Goal: Information Seeking & Learning: Learn about a topic

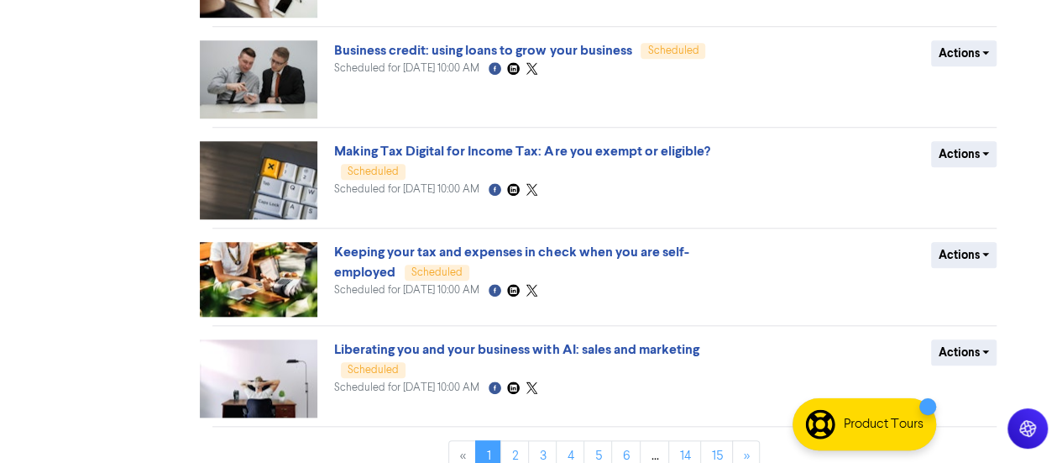
scroll to position [726, 0]
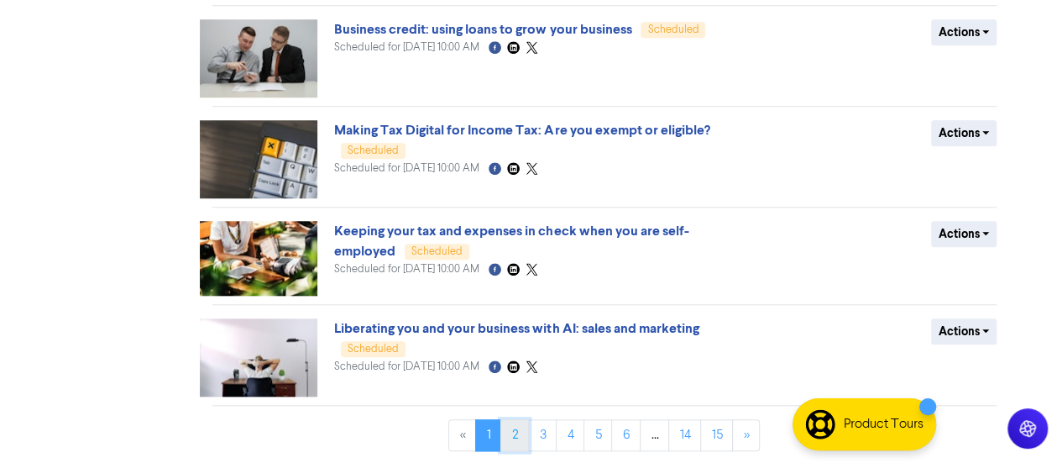
click at [515, 433] on link "2" at bounding box center [514, 435] width 29 height 32
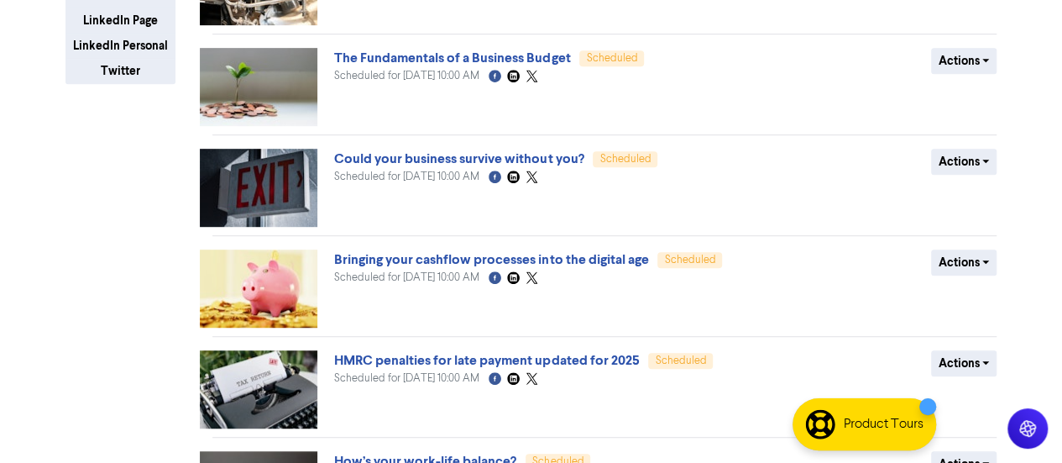
scroll to position [695, 0]
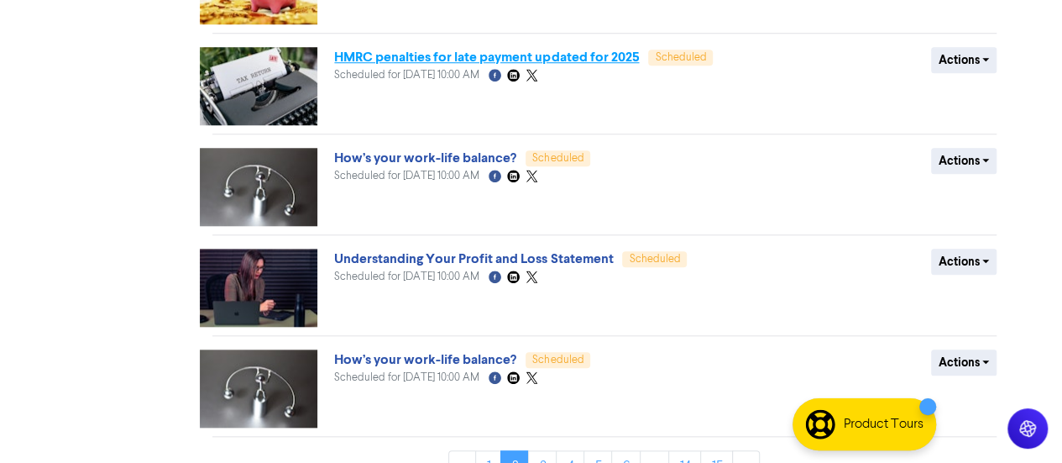
click at [477, 51] on link "HMRC penalties for late payment updated for 2025" at bounding box center [486, 57] width 305 height 17
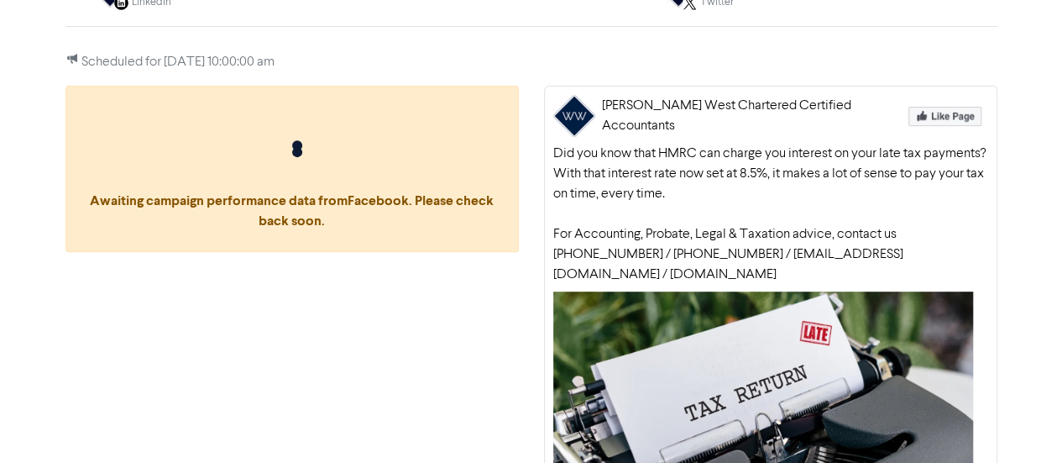
scroll to position [452, 0]
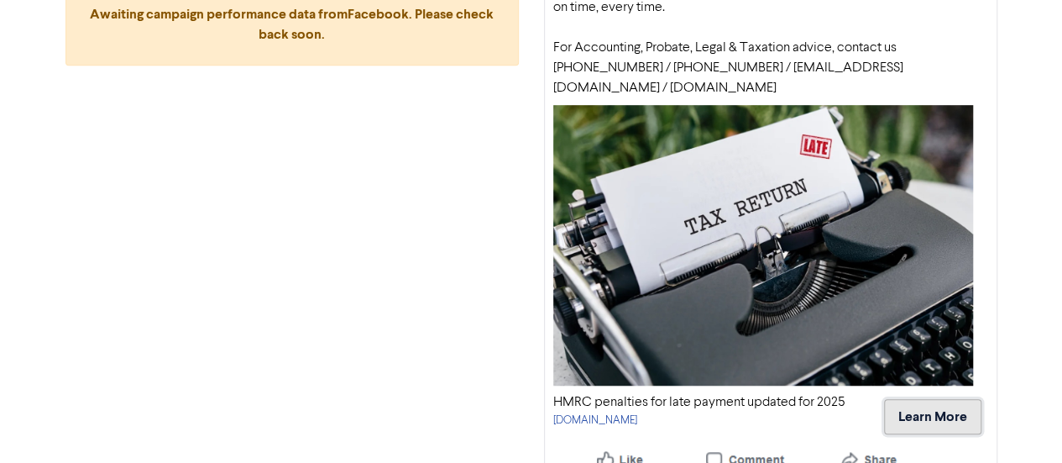
click at [932, 401] on button "Learn More" at bounding box center [932, 416] width 97 height 35
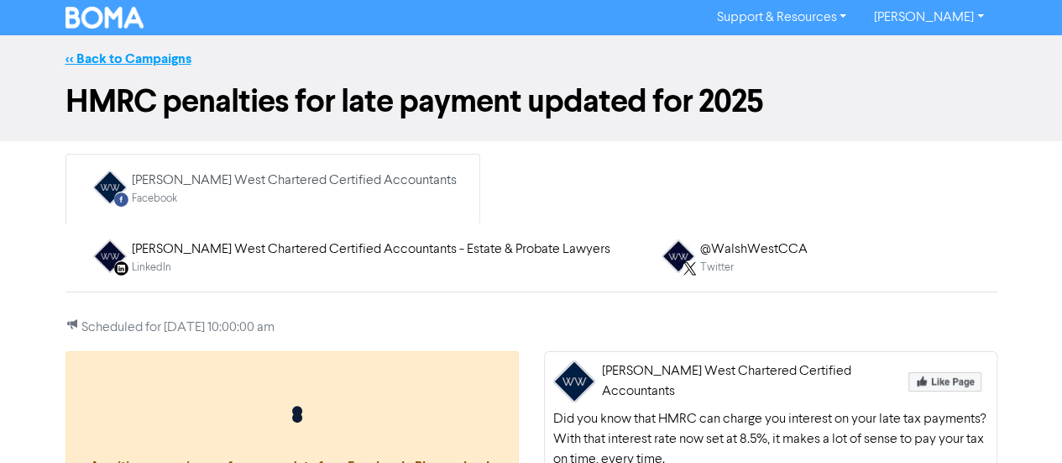
click at [168, 62] on link "<< Back to Campaigns" at bounding box center [129, 58] width 126 height 17
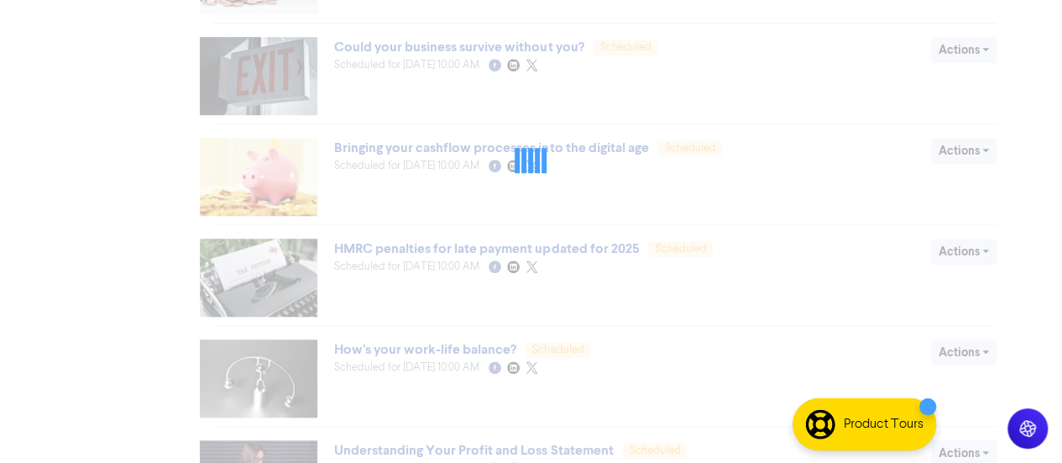
scroll to position [726, 0]
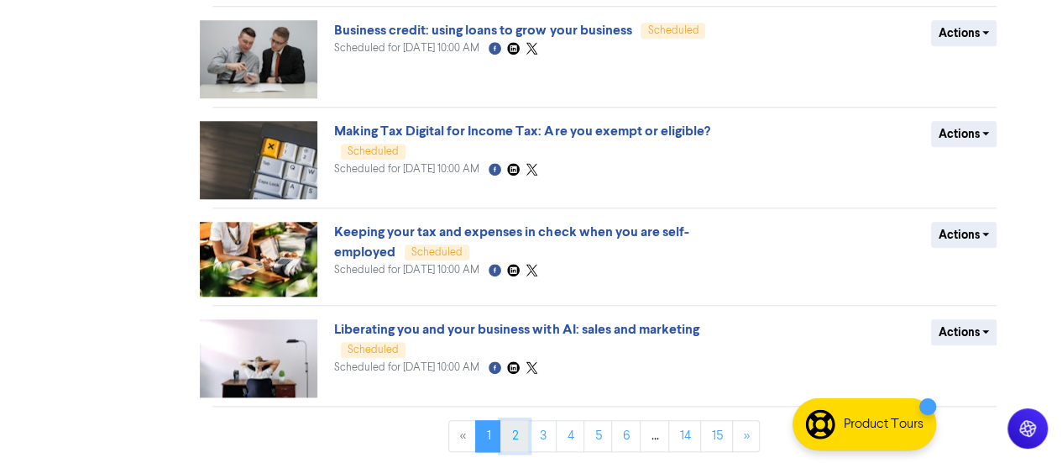
click at [521, 442] on link "2" at bounding box center [514, 436] width 29 height 32
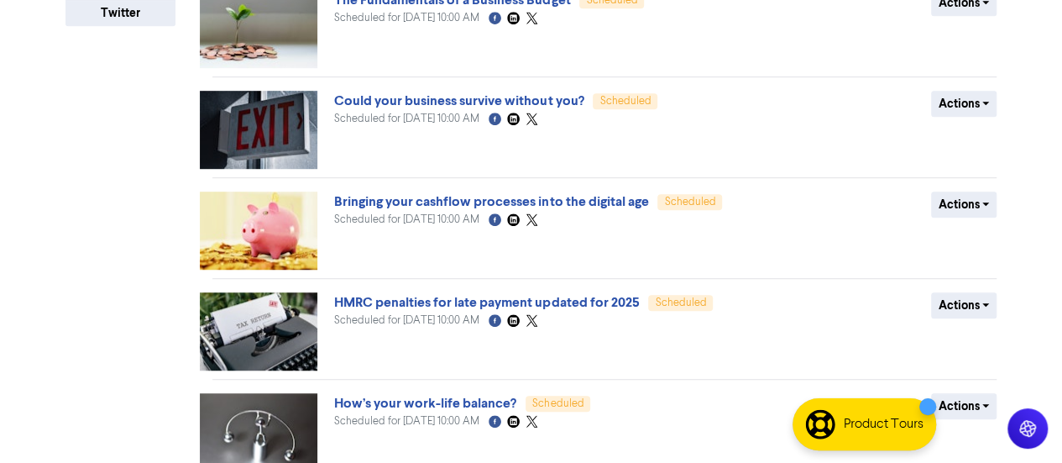
scroll to position [425, 0]
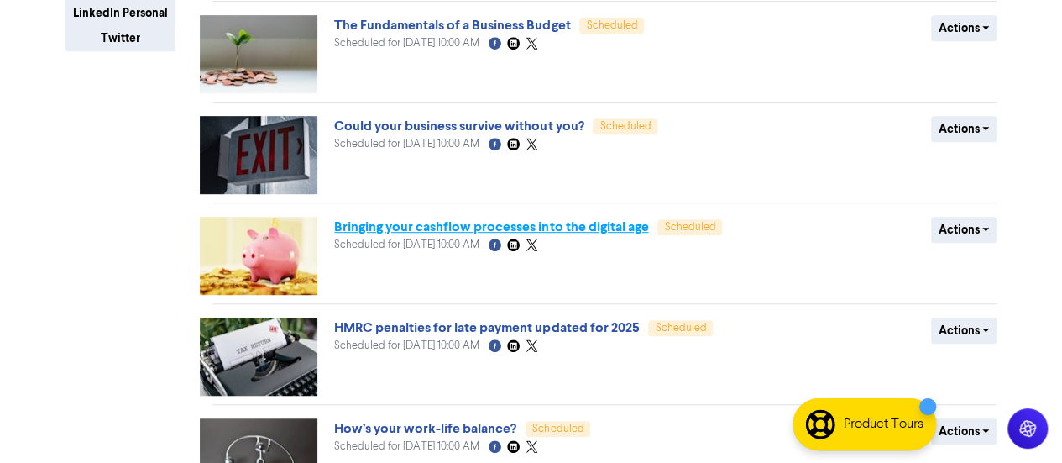
click at [470, 223] on link "Bringing your cashflow processes into the digital age" at bounding box center [491, 226] width 314 height 17
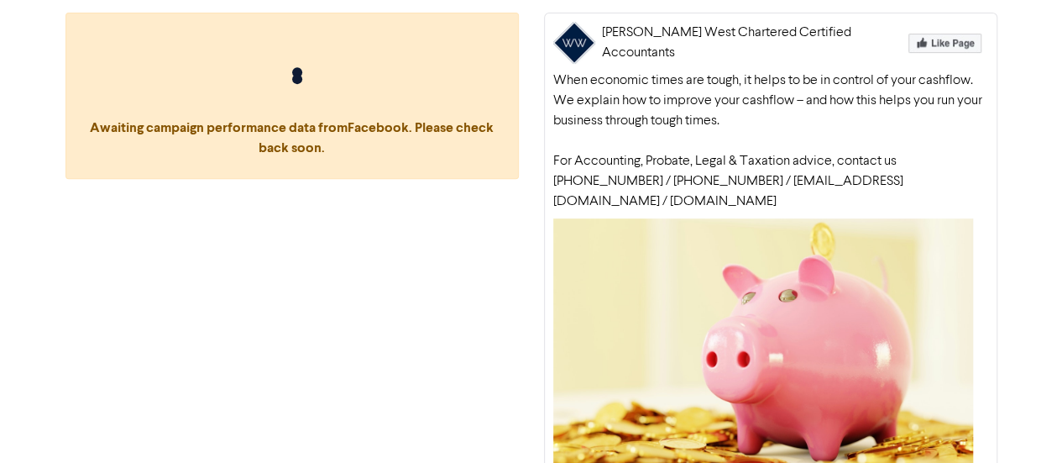
scroll to position [452, 0]
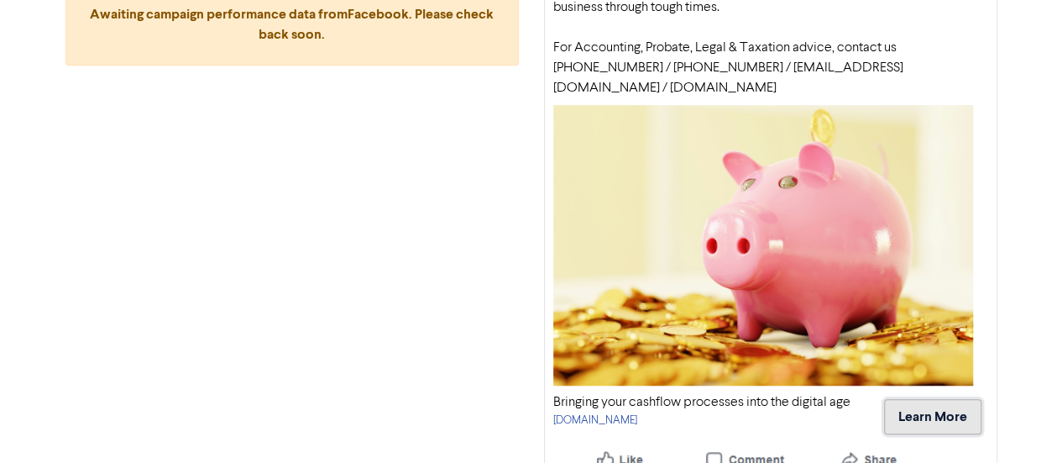
click at [923, 399] on button "Learn More" at bounding box center [932, 416] width 97 height 35
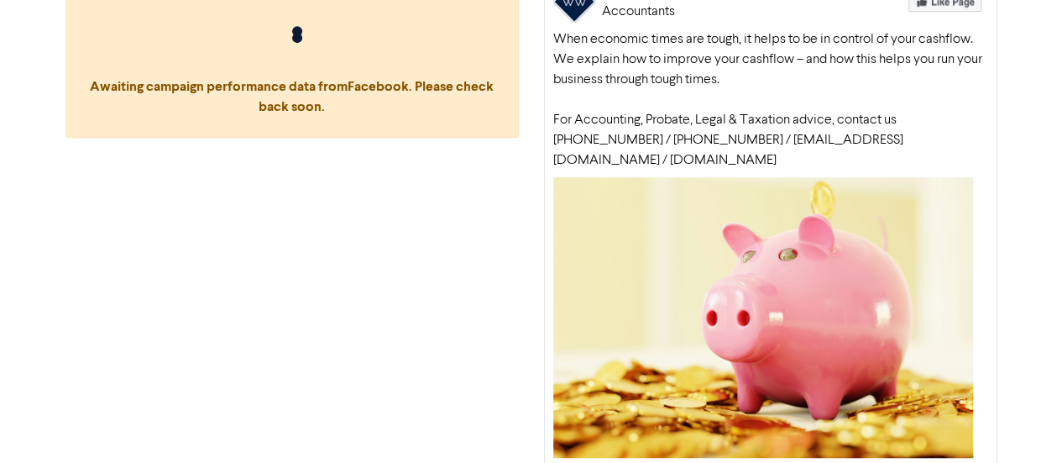
scroll to position [0, 0]
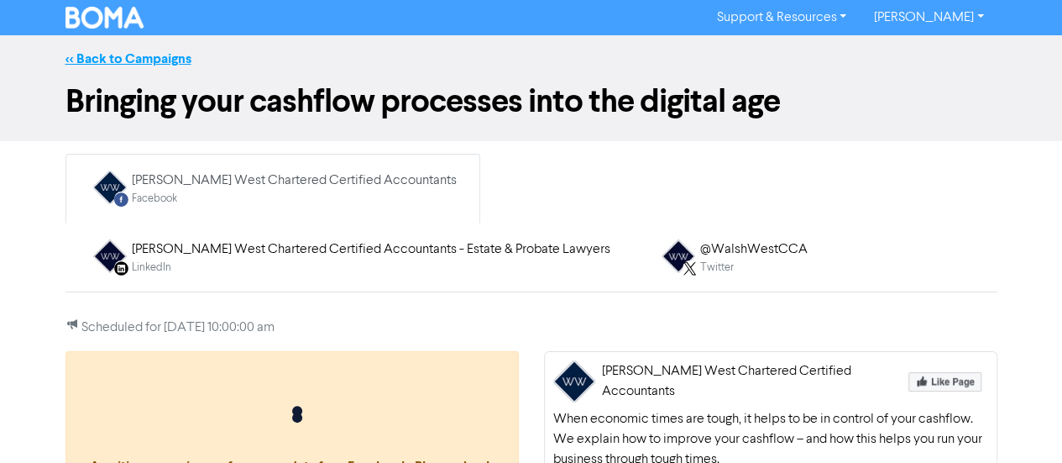
click at [116, 54] on link "<< Back to Campaigns" at bounding box center [129, 58] width 126 height 17
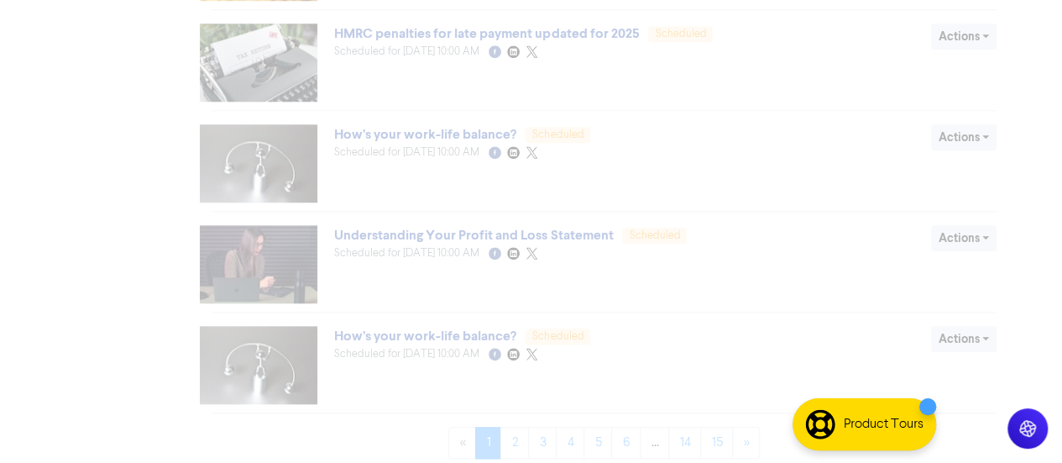
scroll to position [726, 0]
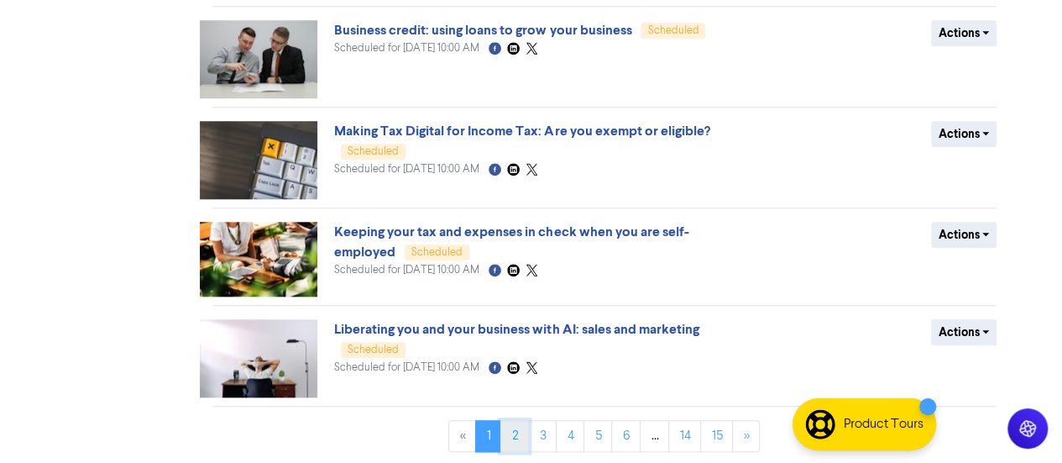
click at [521, 434] on link "2" at bounding box center [514, 436] width 29 height 32
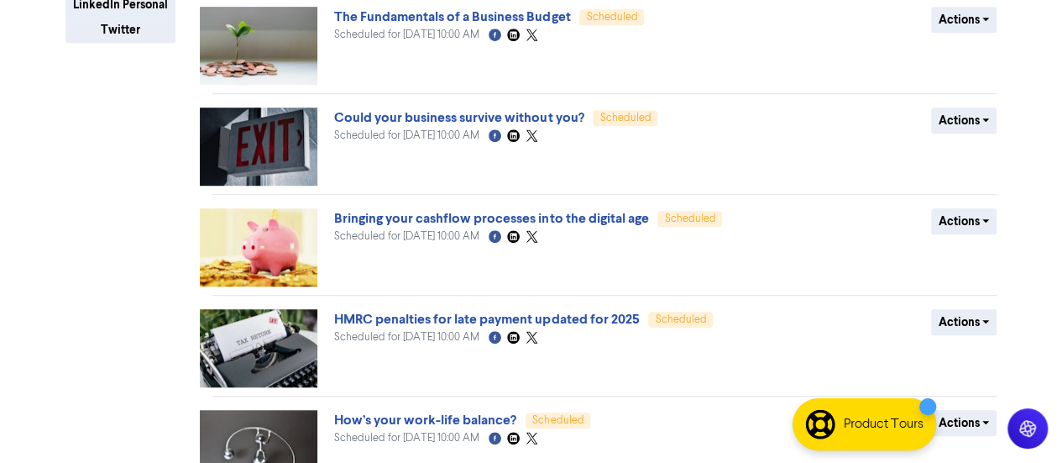
scroll to position [671, 0]
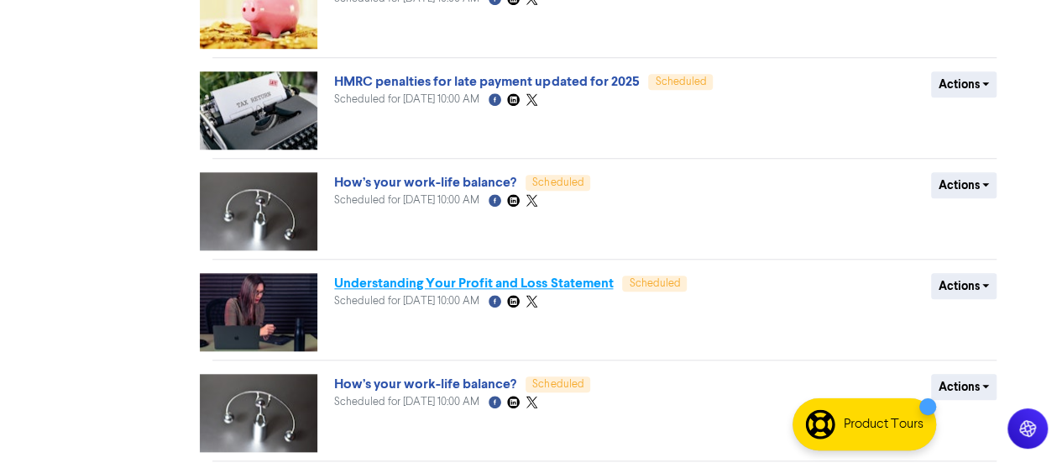
click at [447, 278] on link "Understanding Your Profit and Loss Statement" at bounding box center [473, 283] width 279 height 17
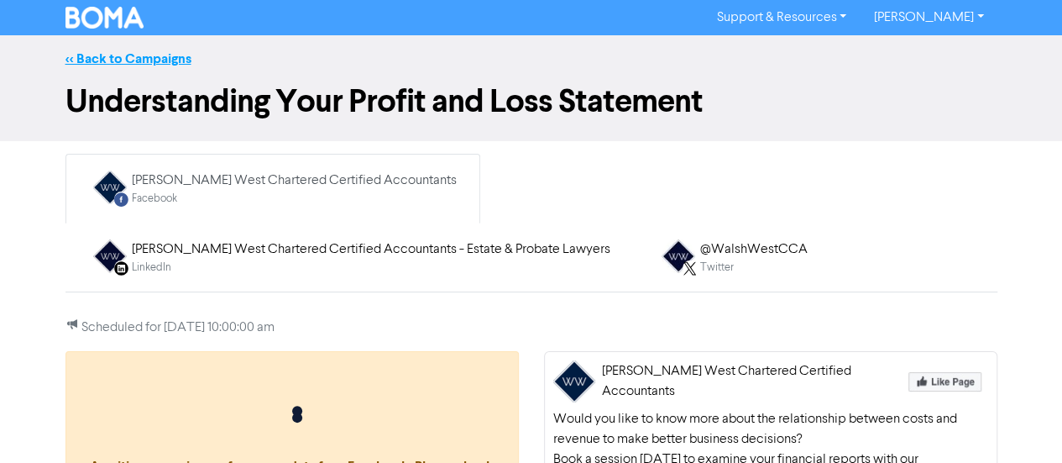
click at [155, 52] on link "<< Back to Campaigns" at bounding box center [129, 58] width 126 height 17
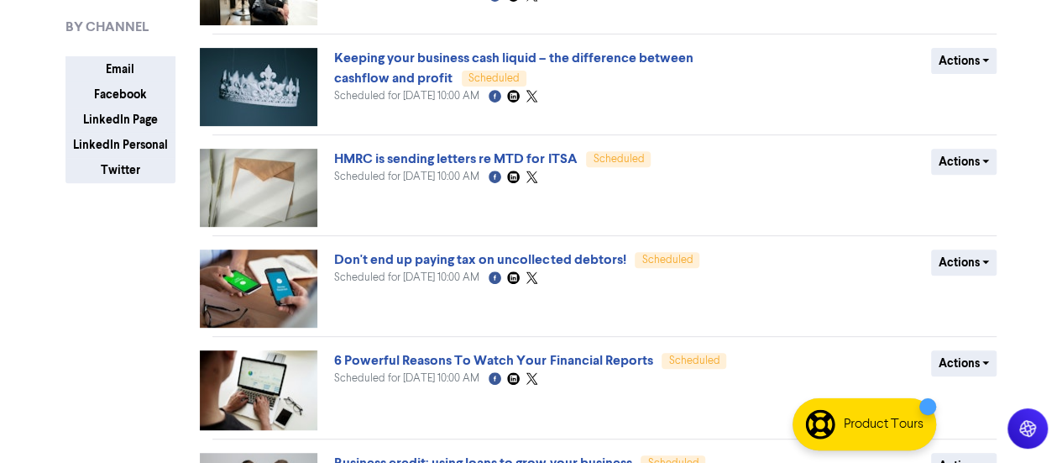
scroll to position [726, 0]
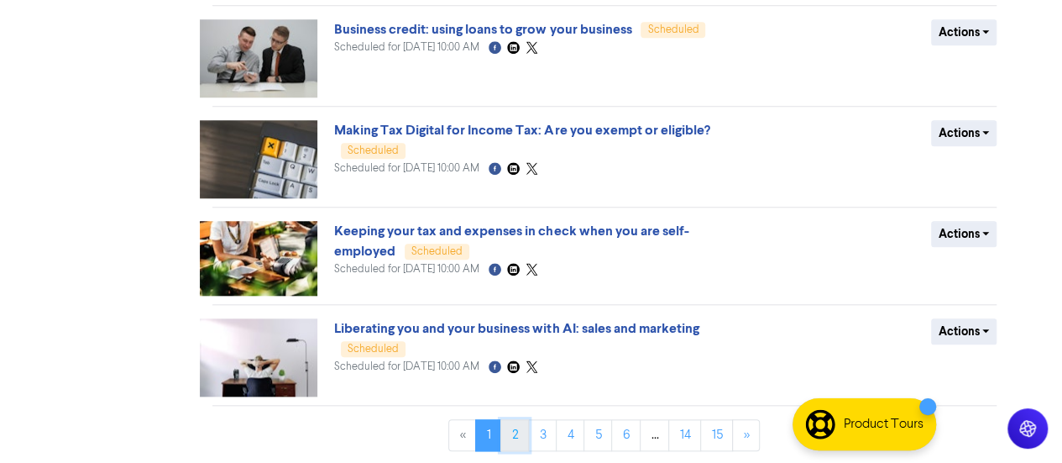
click at [519, 426] on link "2" at bounding box center [514, 435] width 29 height 32
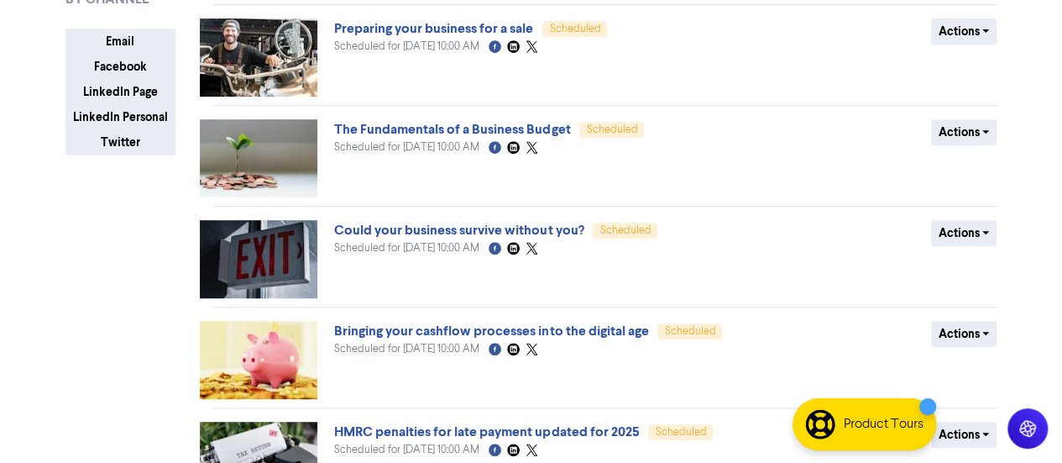
scroll to position [274, 0]
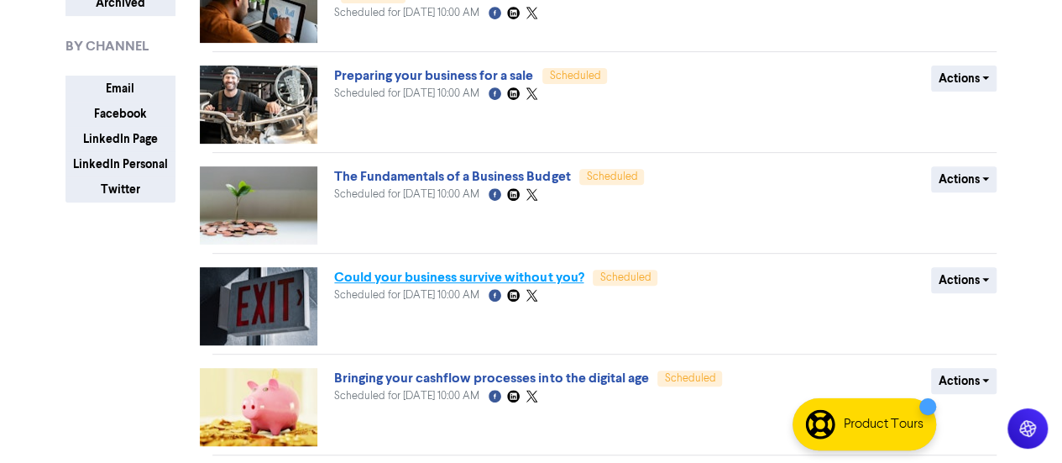
click at [423, 274] on link "Could your business survive without you?" at bounding box center [458, 277] width 249 height 17
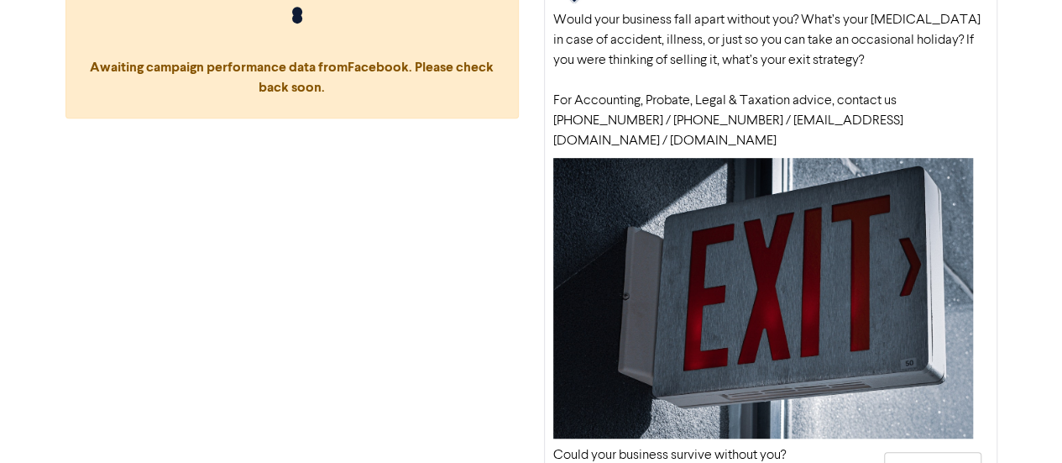
scroll to position [452, 0]
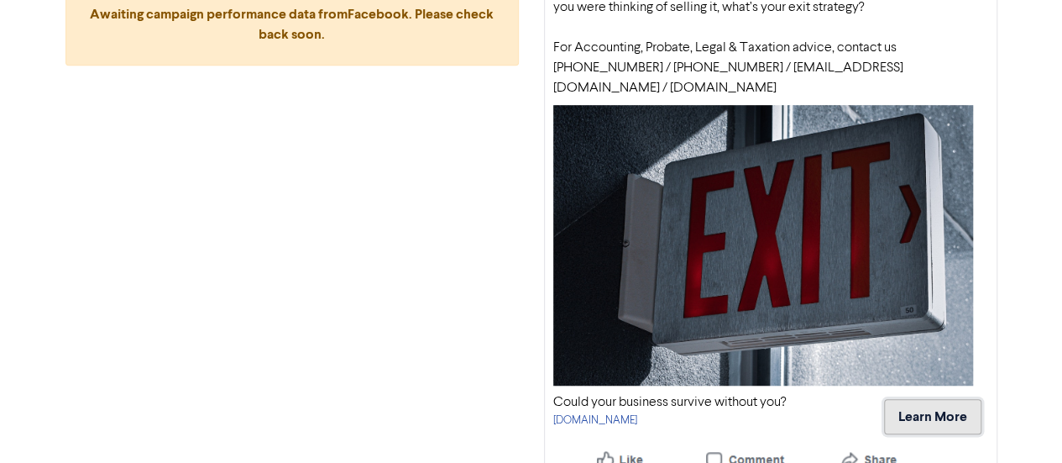
click at [951, 401] on button "Learn More" at bounding box center [932, 416] width 97 height 35
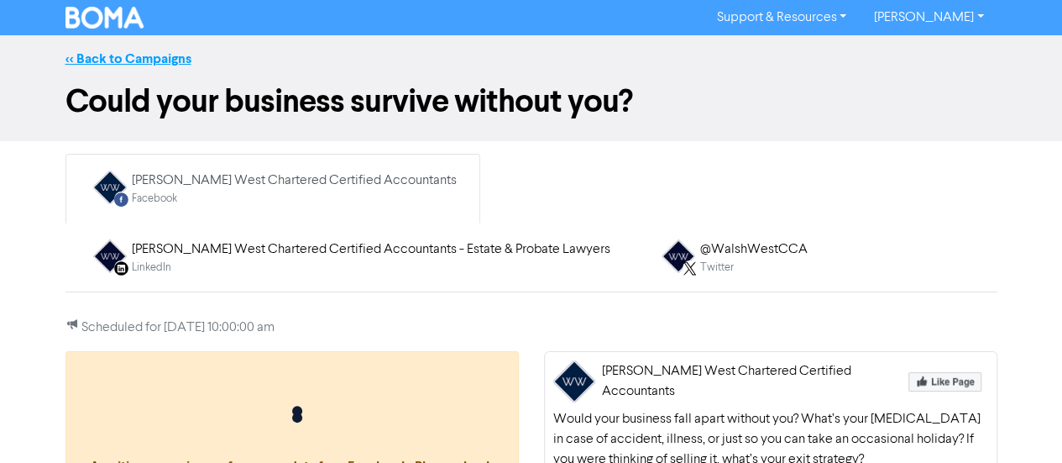
click at [118, 59] on link "<< Back to Campaigns" at bounding box center [129, 58] width 126 height 17
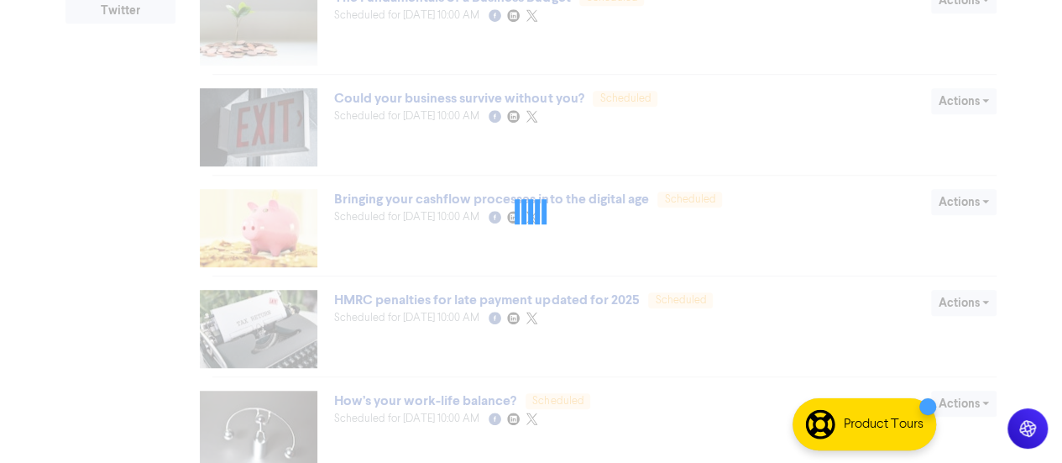
scroll to position [726, 0]
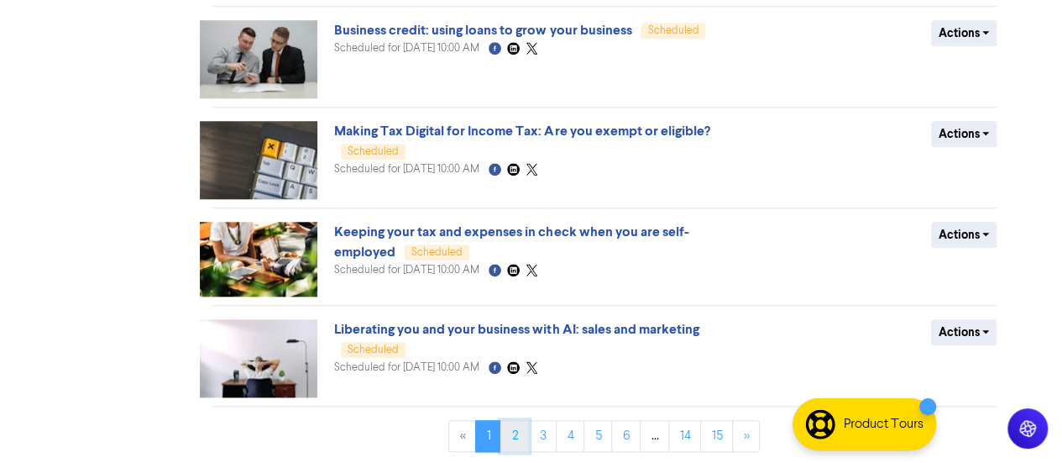
click at [519, 441] on link "2" at bounding box center [514, 436] width 29 height 32
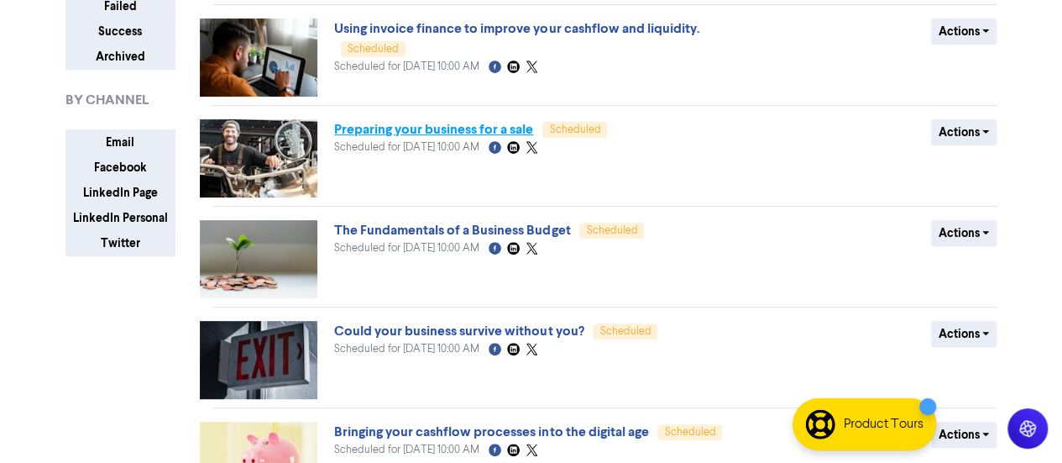
scroll to position [219, 0]
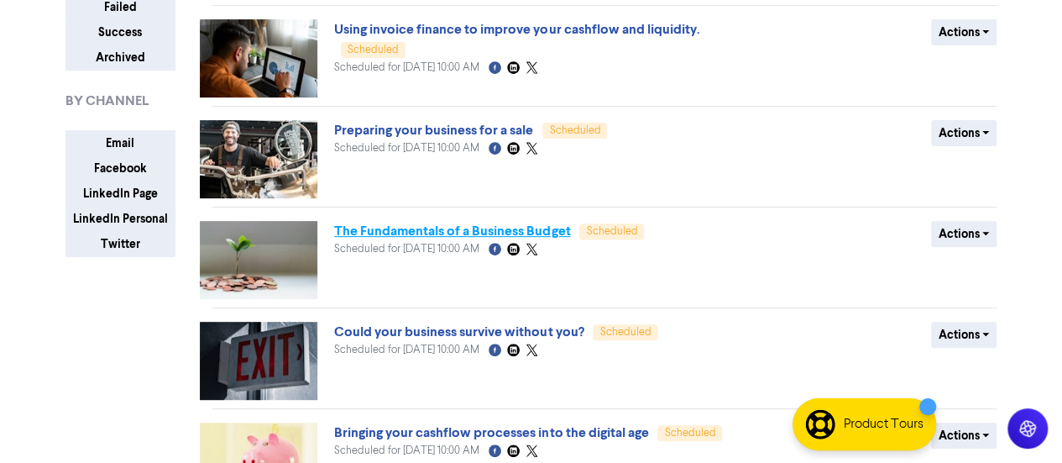
click at [414, 233] on link "The Fundamentals of a Business Budget" at bounding box center [452, 231] width 236 height 17
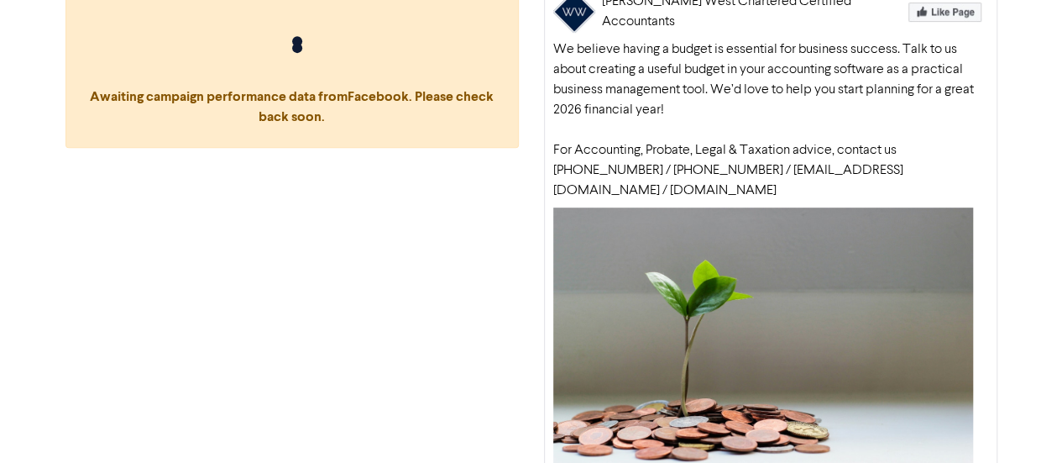
scroll to position [472, 0]
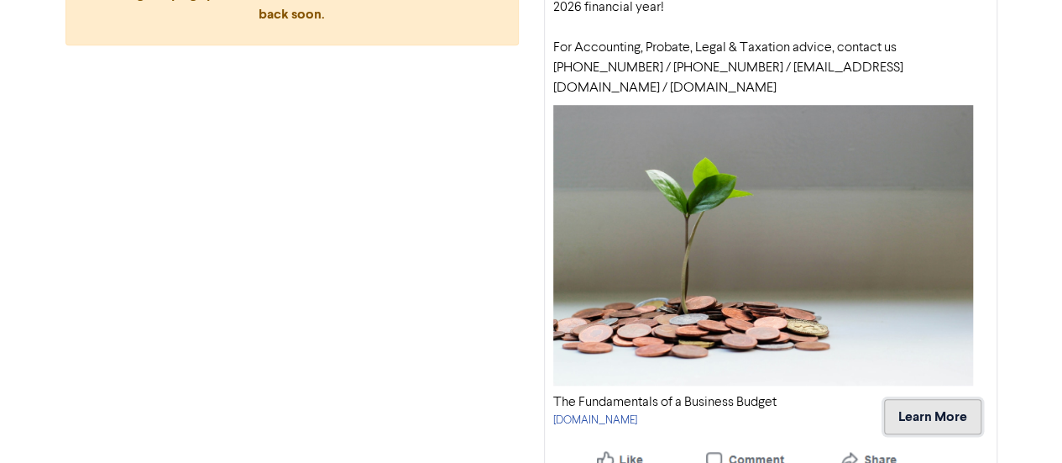
click at [914, 399] on button "Learn More" at bounding box center [932, 416] width 97 height 35
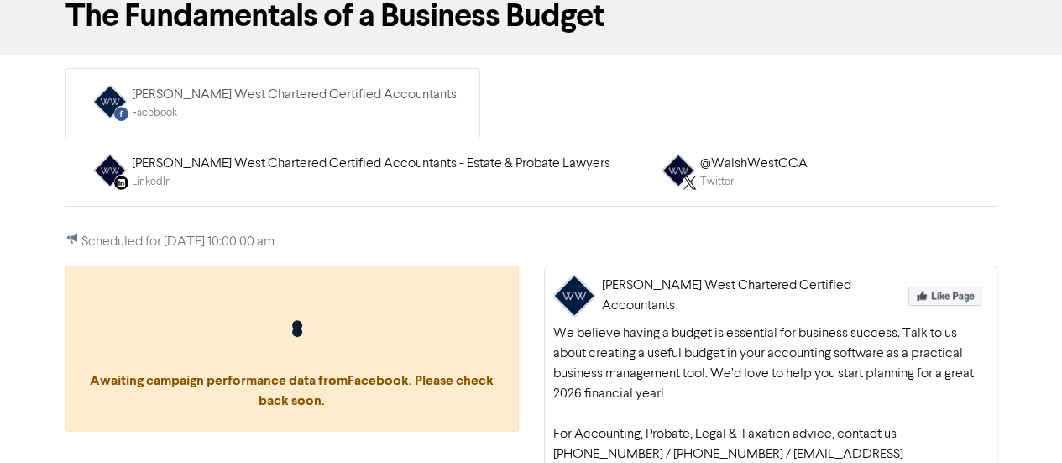
scroll to position [0, 0]
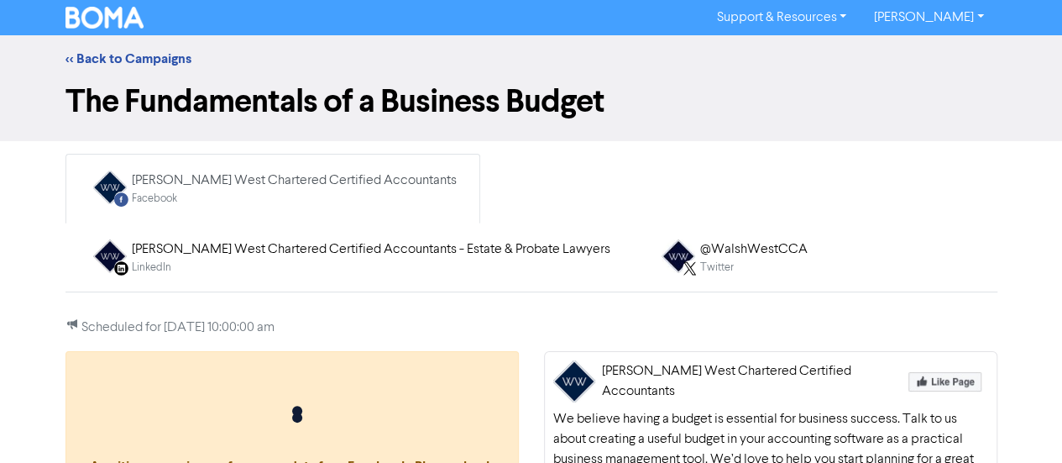
click at [142, 67] on div "<< Back to Campaigns" at bounding box center [531, 59] width 957 height 20
click at [141, 65] on link "<< Back to Campaigns" at bounding box center [129, 58] width 126 height 17
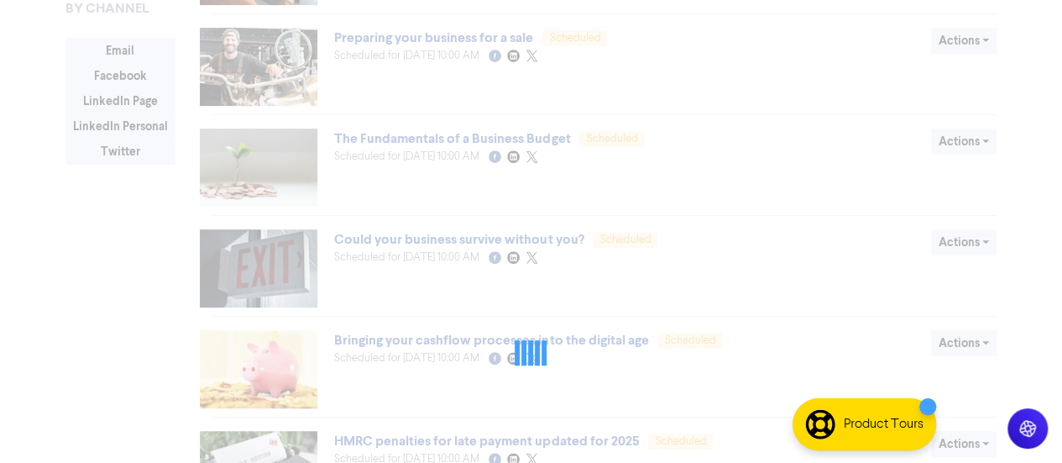
scroll to position [726, 0]
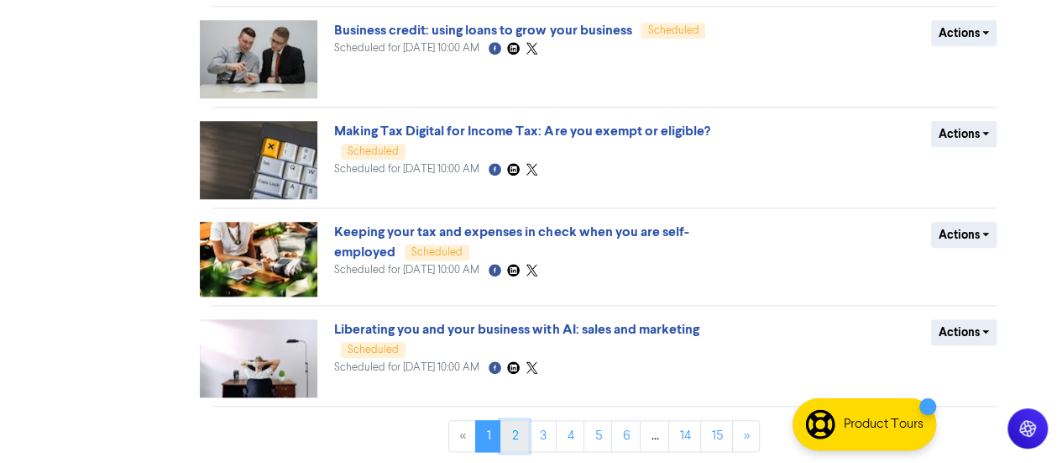
click at [516, 432] on link "2" at bounding box center [514, 436] width 29 height 32
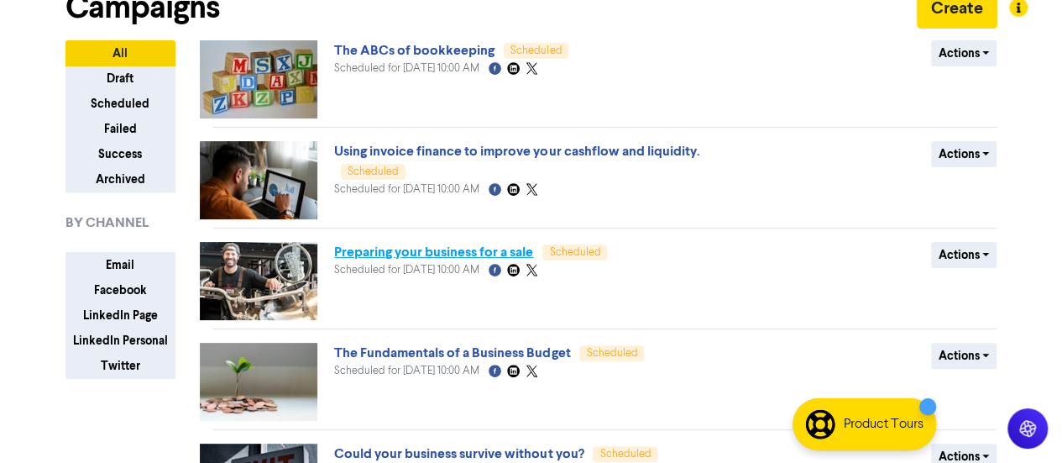
scroll to position [87, 0]
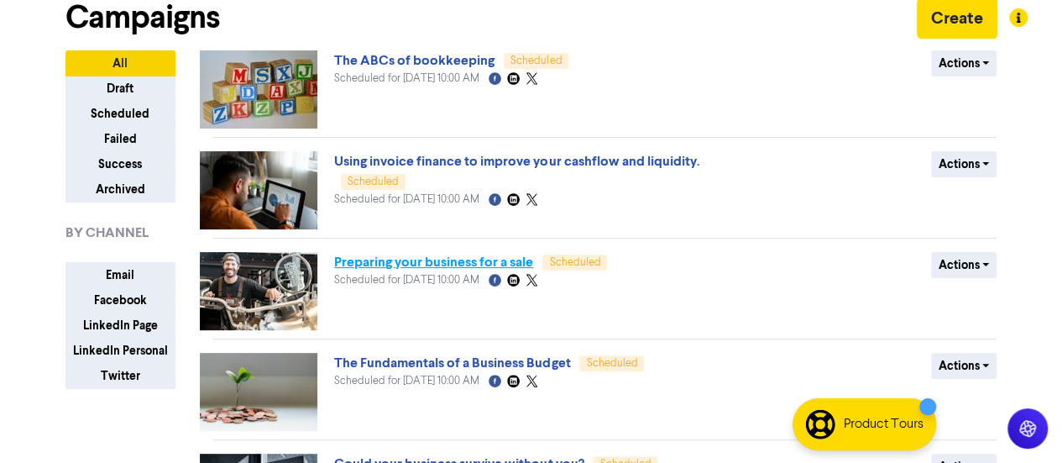
click at [397, 261] on link "Preparing your business for a sale" at bounding box center [433, 262] width 199 height 17
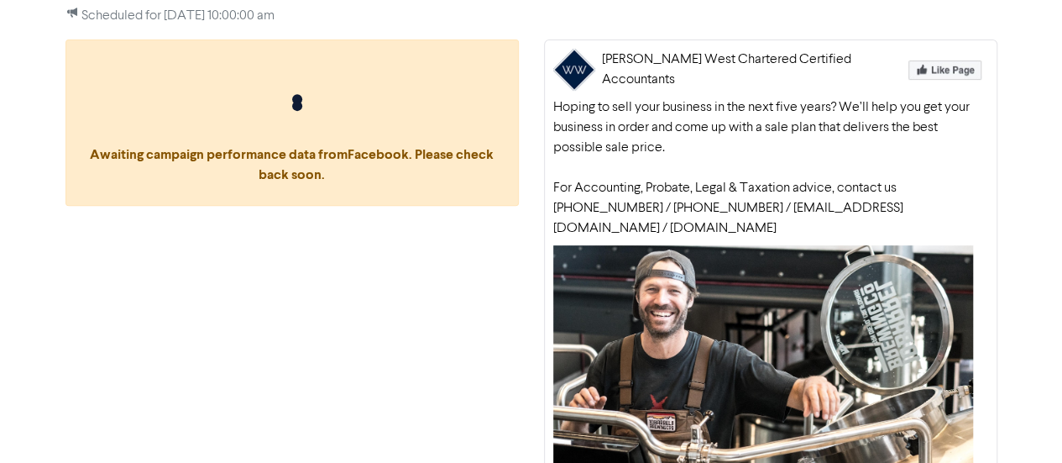
scroll to position [452, 0]
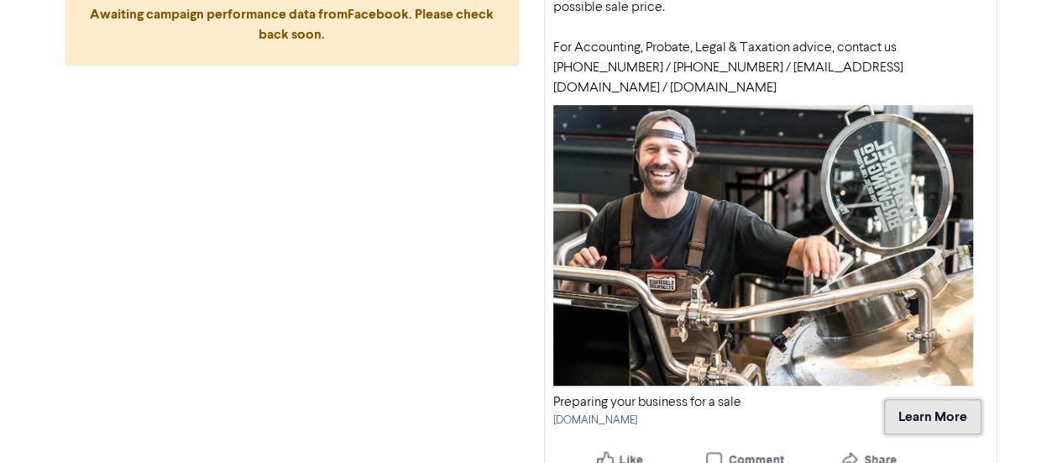
click at [900, 399] on button "Learn More" at bounding box center [932, 416] width 97 height 35
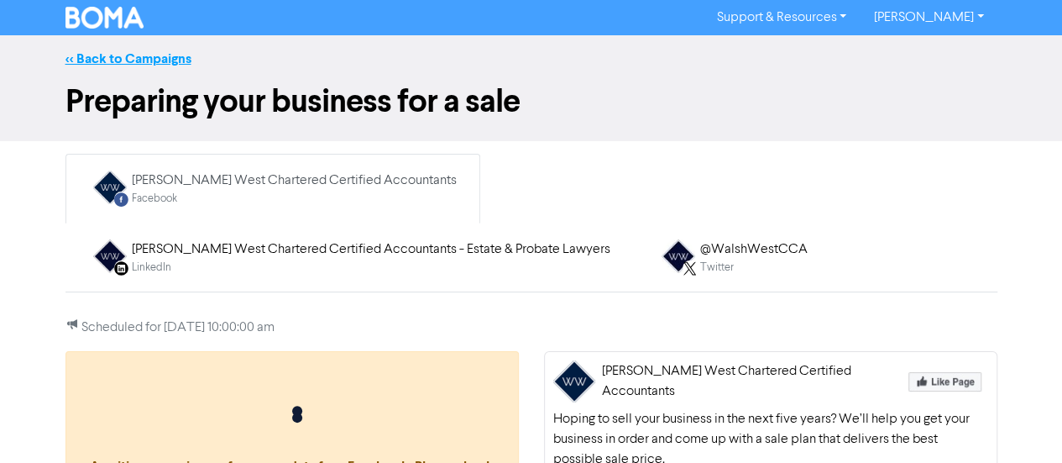
click at [113, 58] on link "<< Back to Campaigns" at bounding box center [129, 58] width 126 height 17
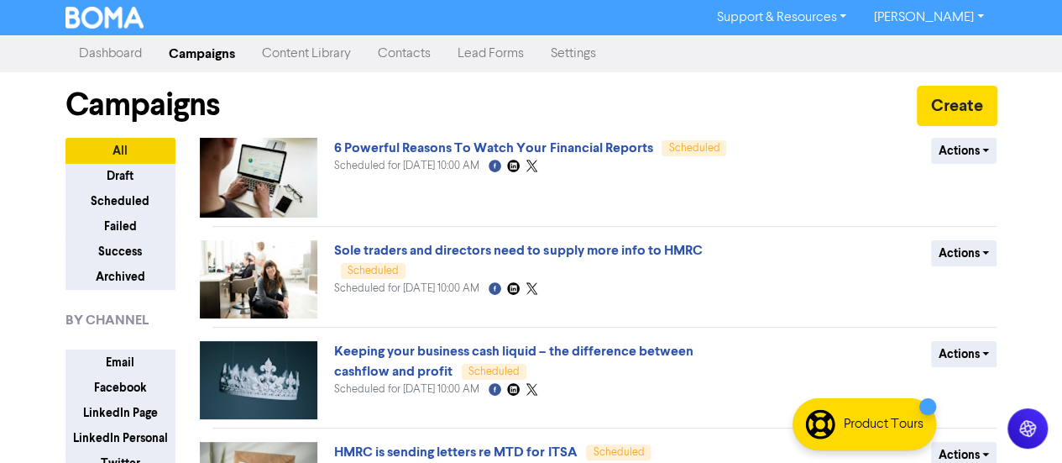
scroll to position [726, 0]
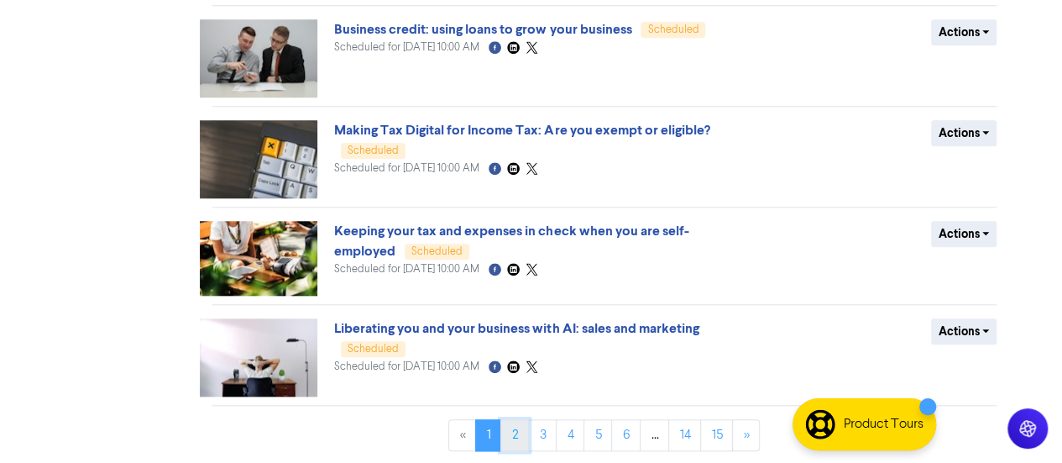
click at [516, 422] on link "2" at bounding box center [514, 435] width 29 height 32
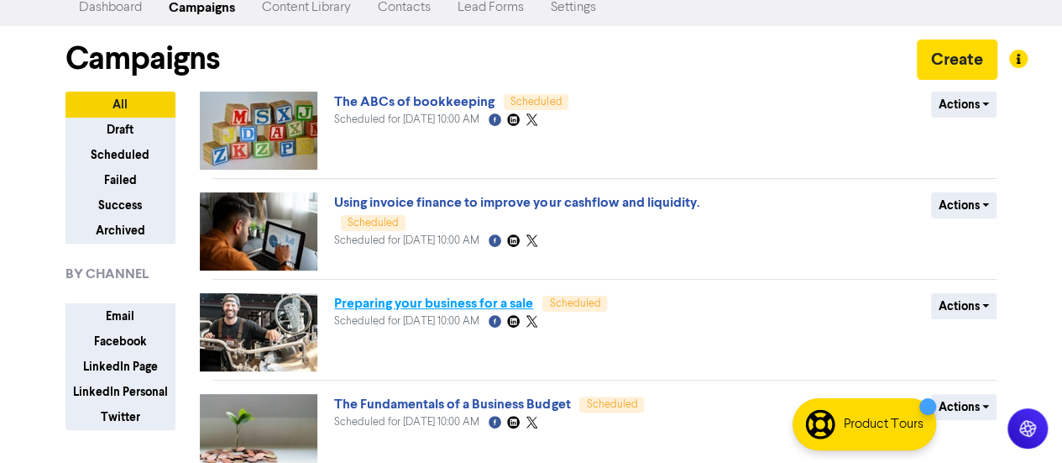
scroll to position [2, 0]
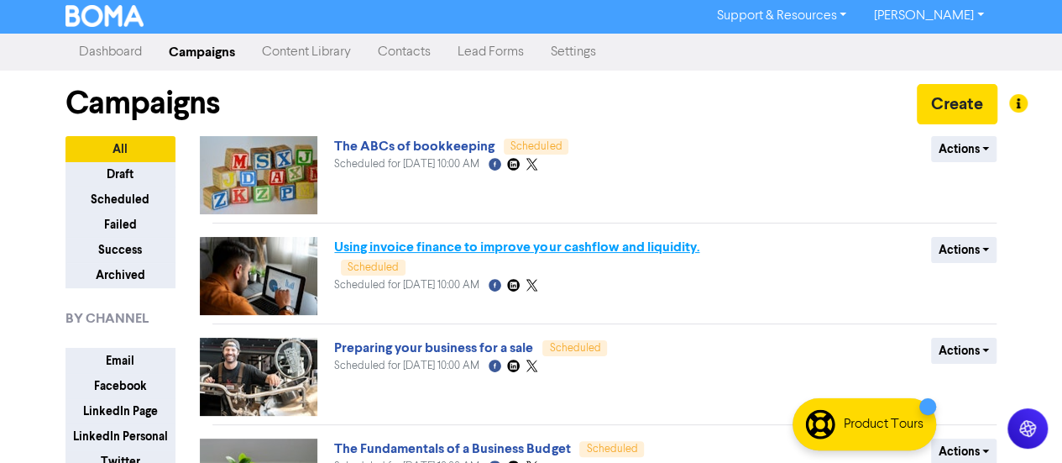
click at [450, 246] on link "Using invoice finance to improve your cashflow and liquidity." at bounding box center [516, 246] width 365 height 17
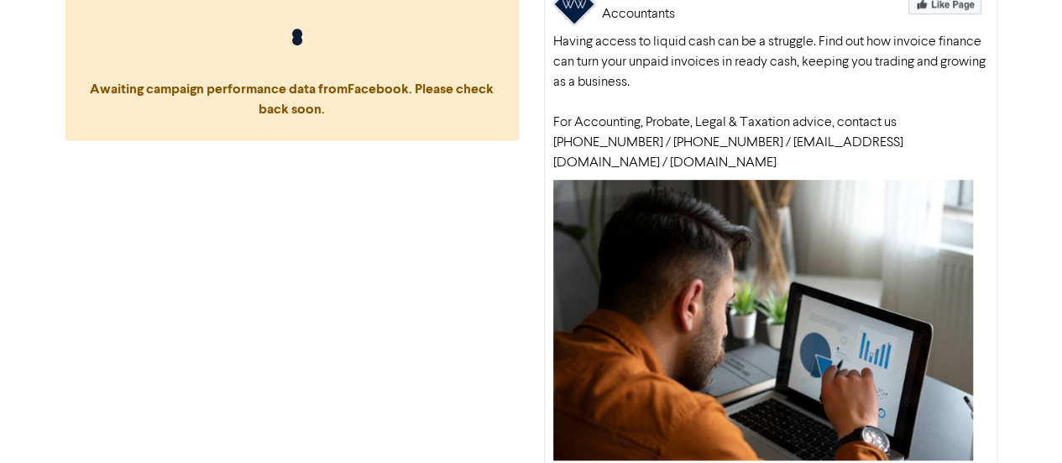
scroll to position [472, 0]
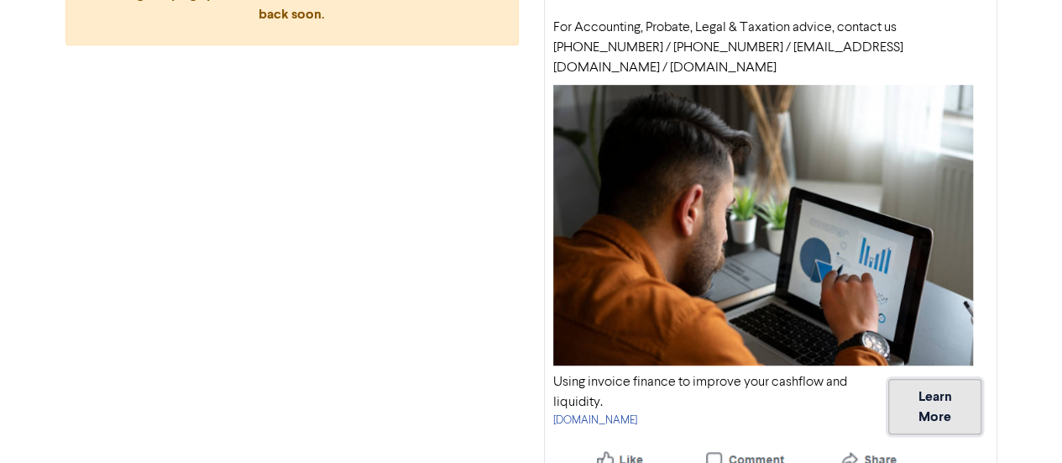
click at [915, 393] on button "Learn More" at bounding box center [934, 406] width 92 height 55
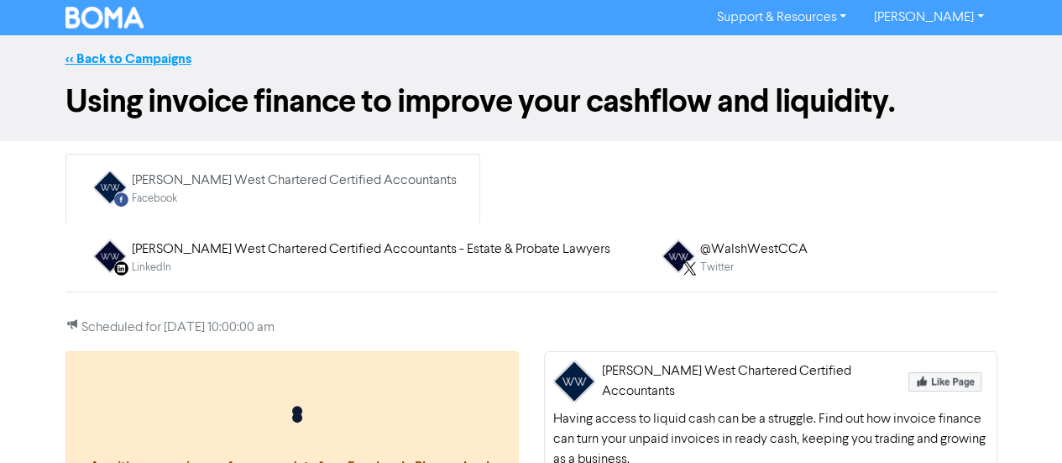
click at [118, 66] on link "<< Back to Campaigns" at bounding box center [129, 58] width 126 height 17
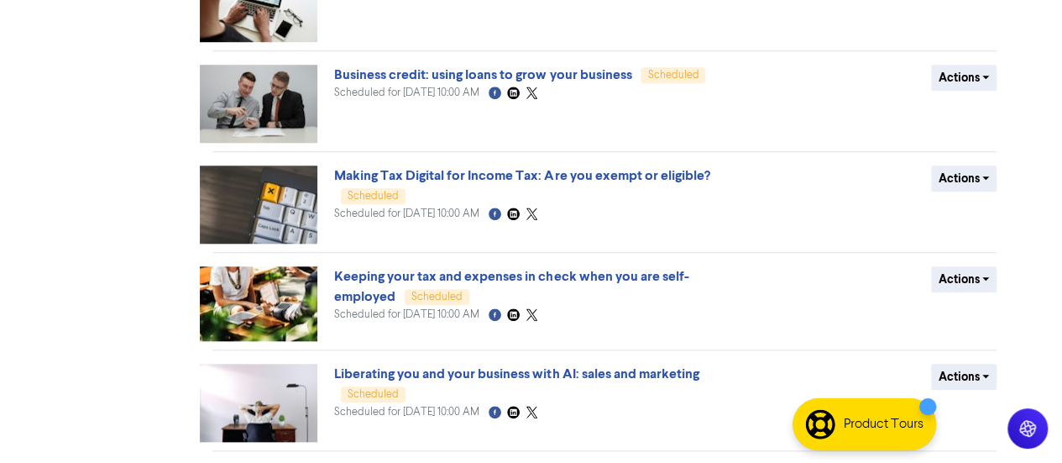
scroll to position [726, 0]
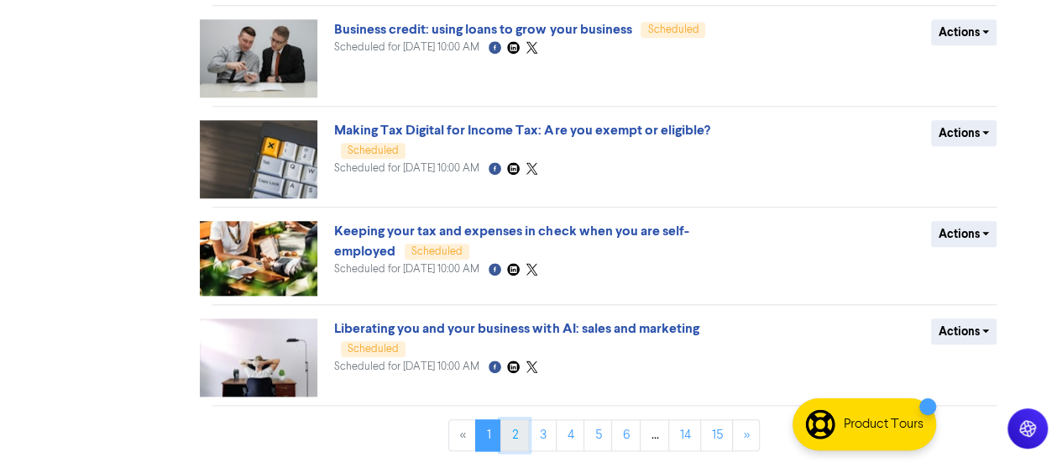
click at [522, 434] on link "2" at bounding box center [514, 435] width 29 height 32
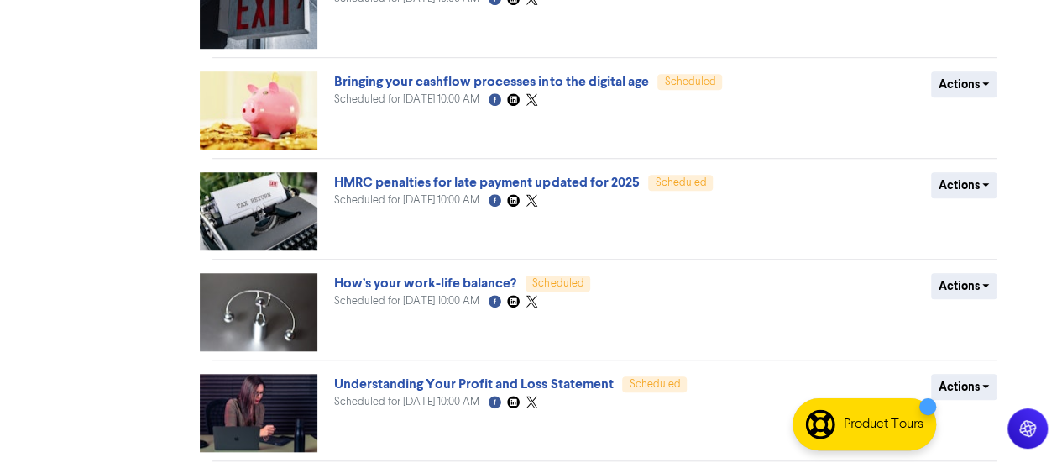
scroll to position [726, 0]
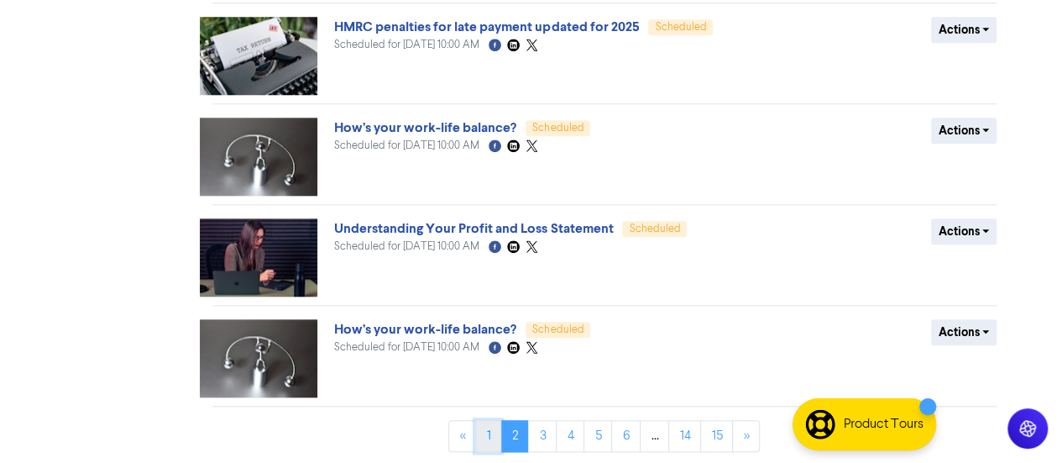
click at [490, 433] on link "1" at bounding box center [488, 436] width 26 height 32
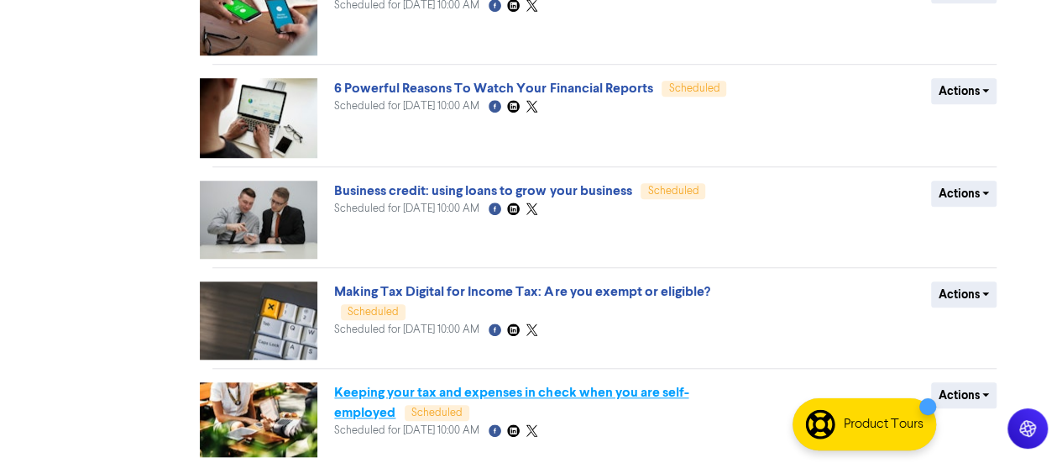
scroll to position [726, 0]
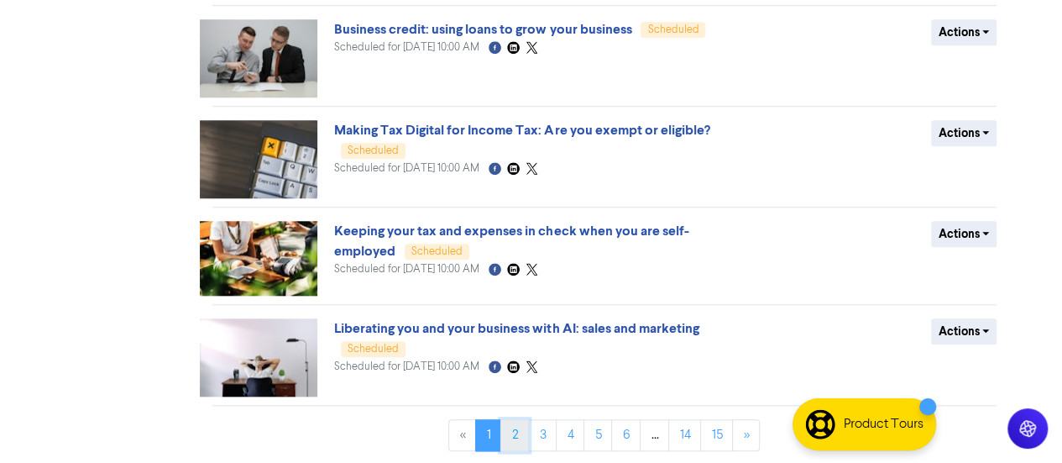
click at [518, 428] on link "2" at bounding box center [514, 435] width 29 height 32
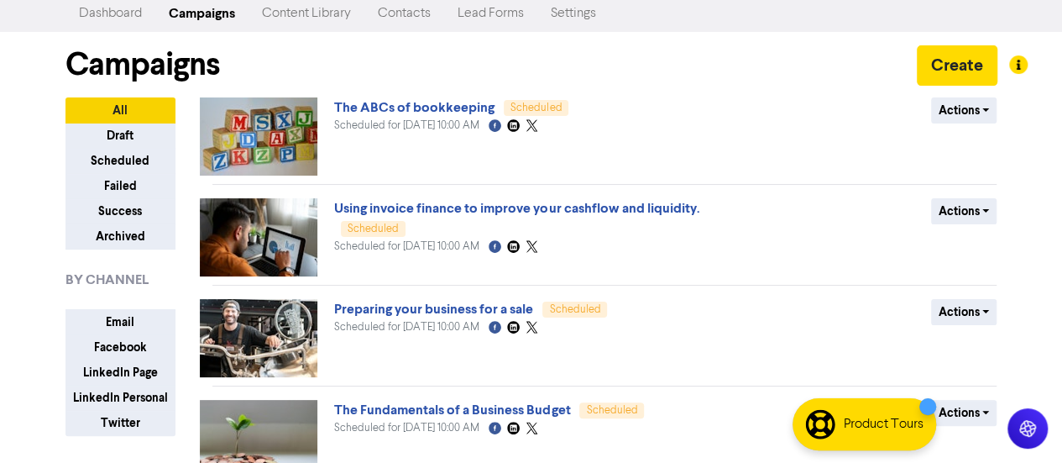
scroll to position [0, 0]
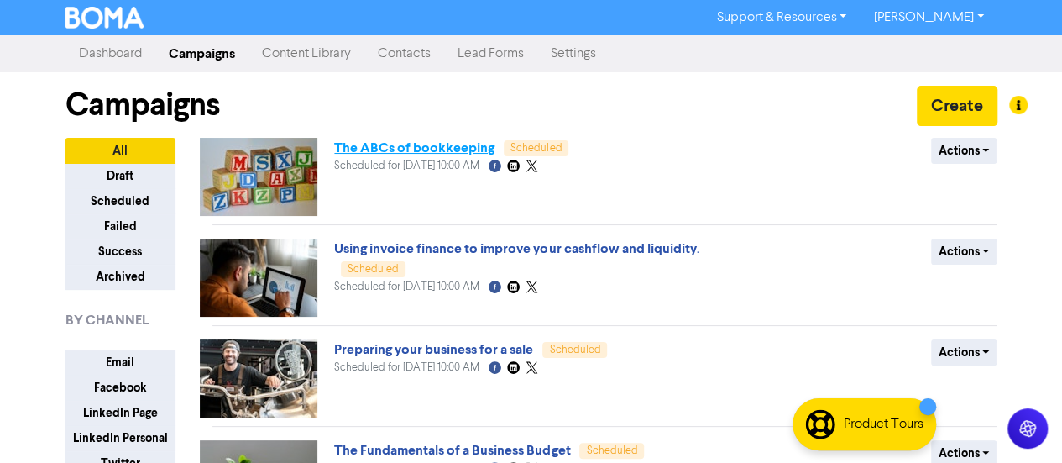
click at [445, 150] on link "The ABCs of bookkeeping" at bounding box center [414, 147] width 160 height 17
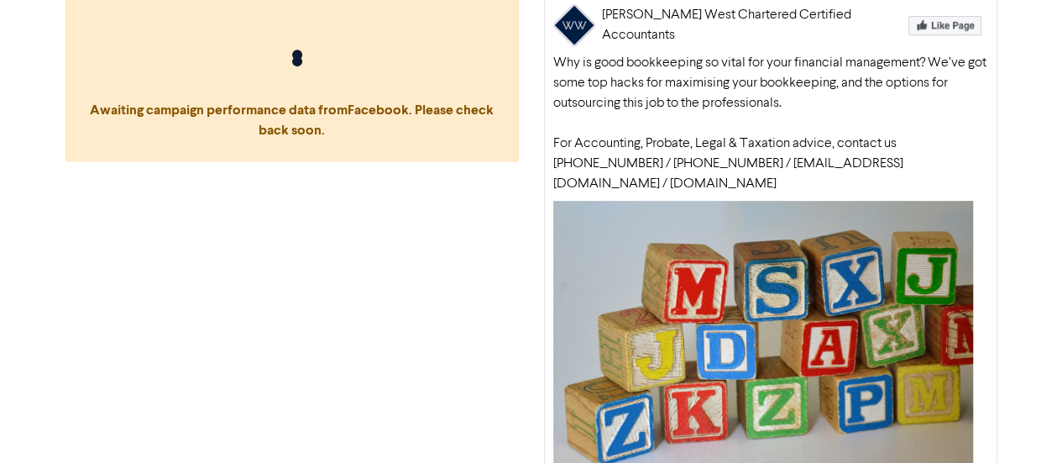
scroll to position [450, 0]
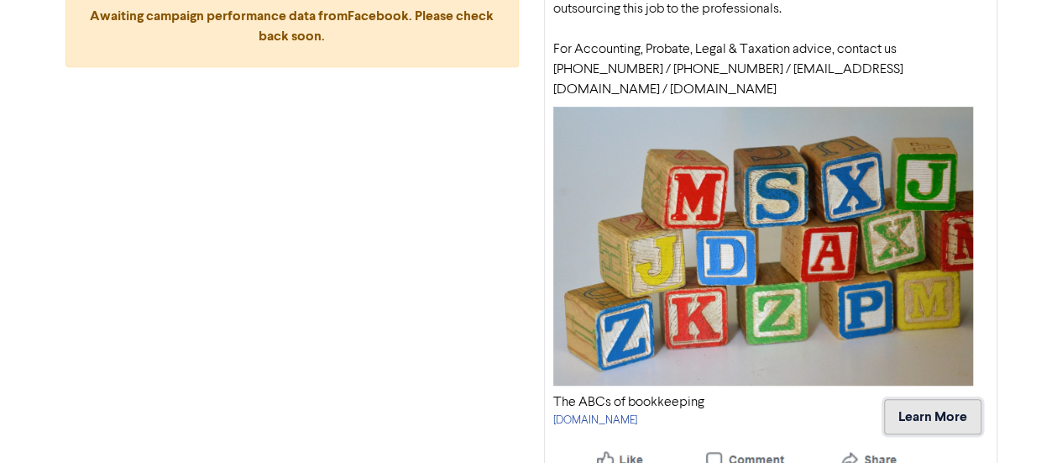
click at [927, 399] on button "Learn More" at bounding box center [932, 416] width 97 height 35
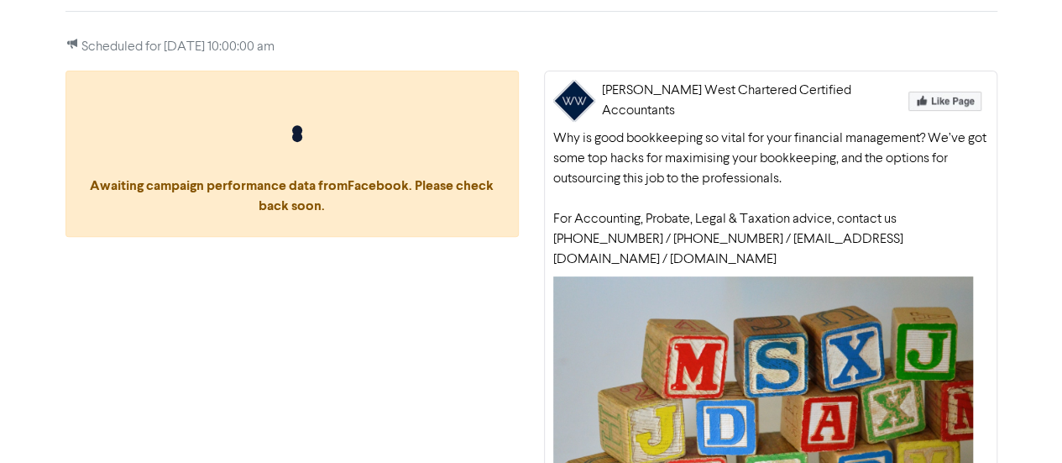
scroll to position [18, 0]
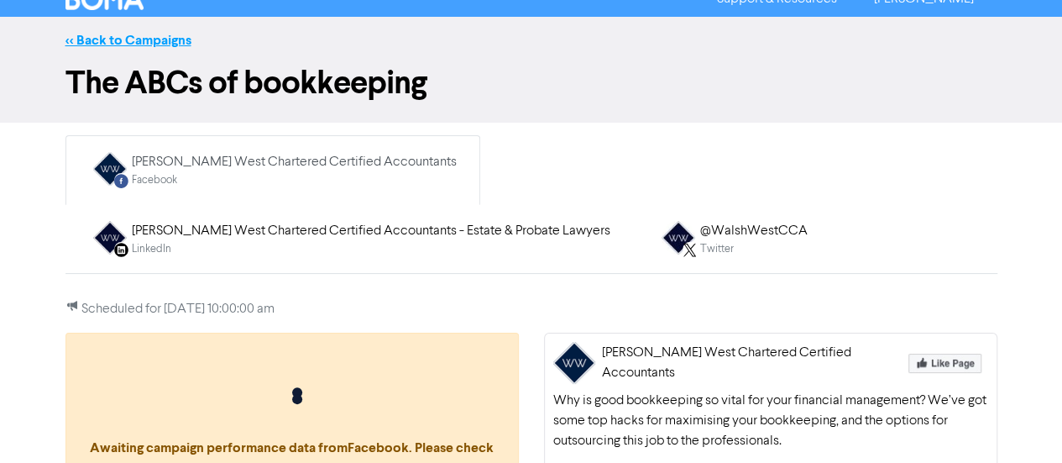
click at [160, 33] on link "<< Back to Campaigns" at bounding box center [129, 40] width 126 height 17
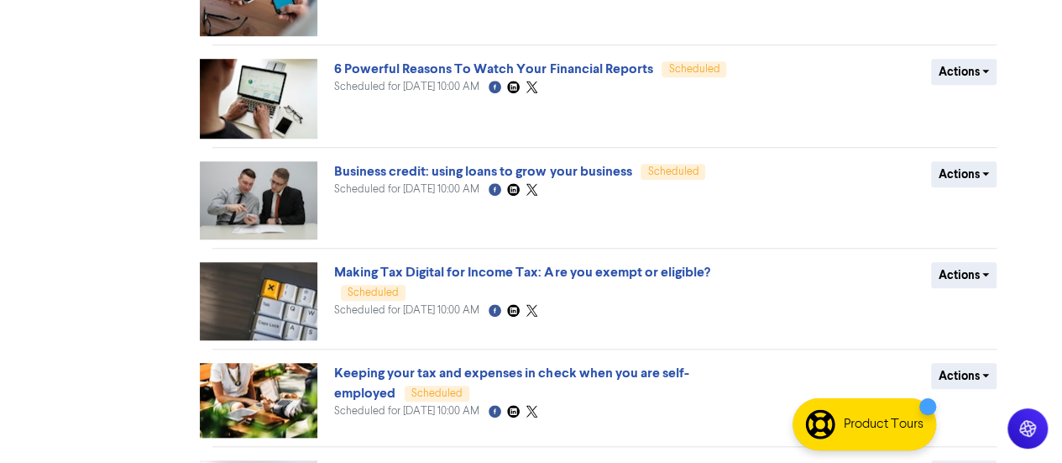
scroll to position [726, 0]
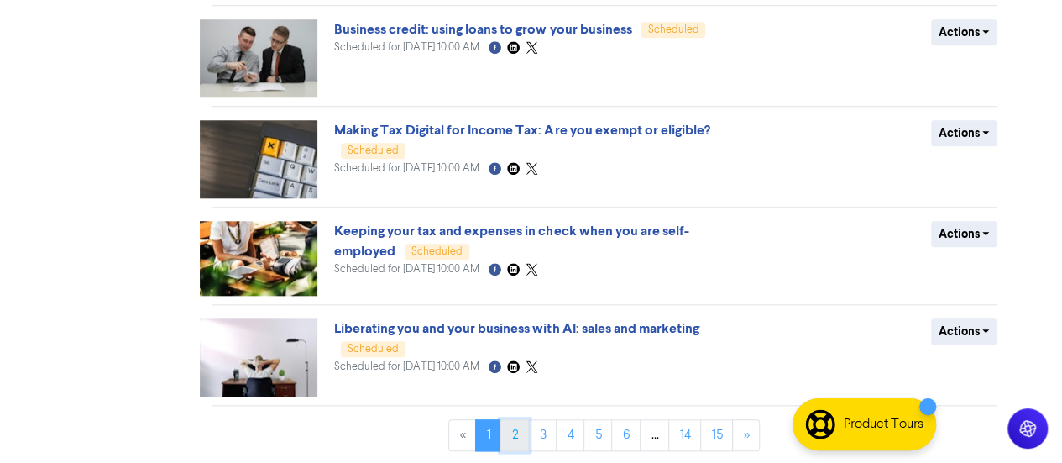
click at [517, 438] on link "2" at bounding box center [514, 435] width 29 height 32
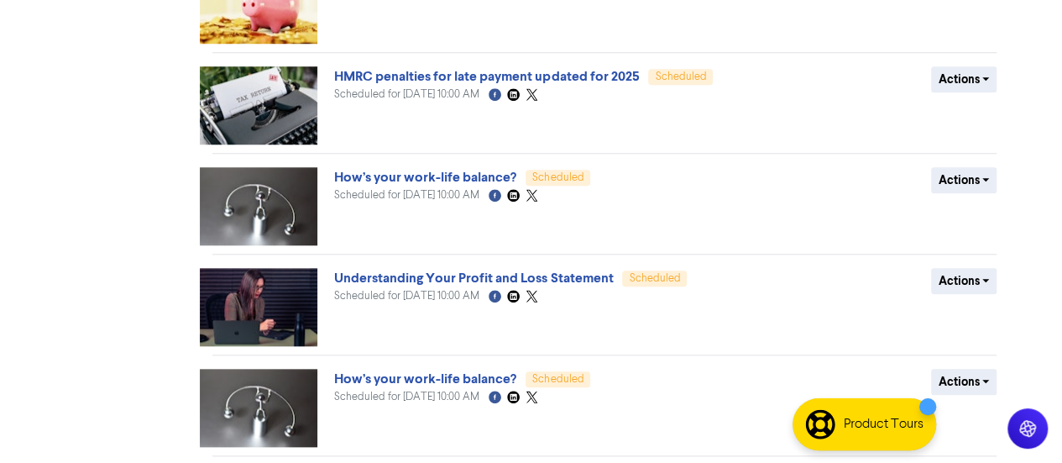
scroll to position [726, 0]
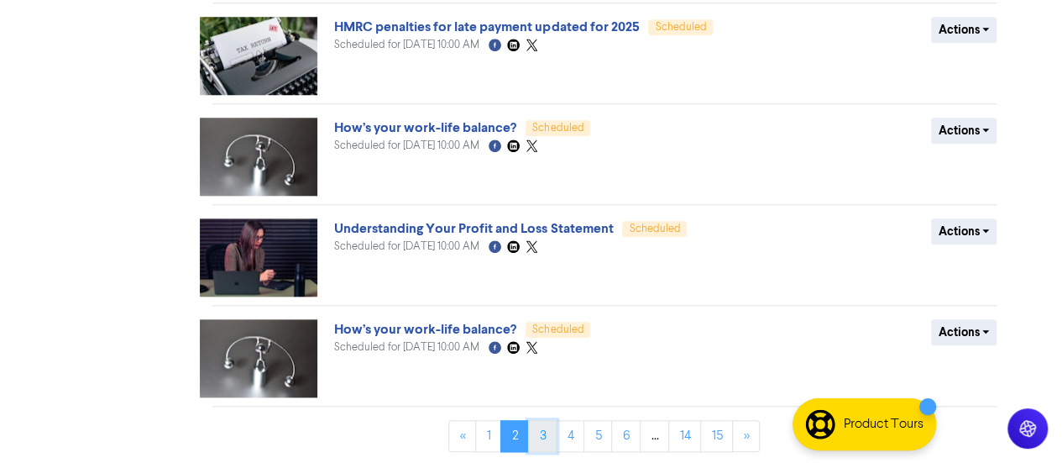
click at [552, 432] on link "3" at bounding box center [542, 436] width 29 height 32
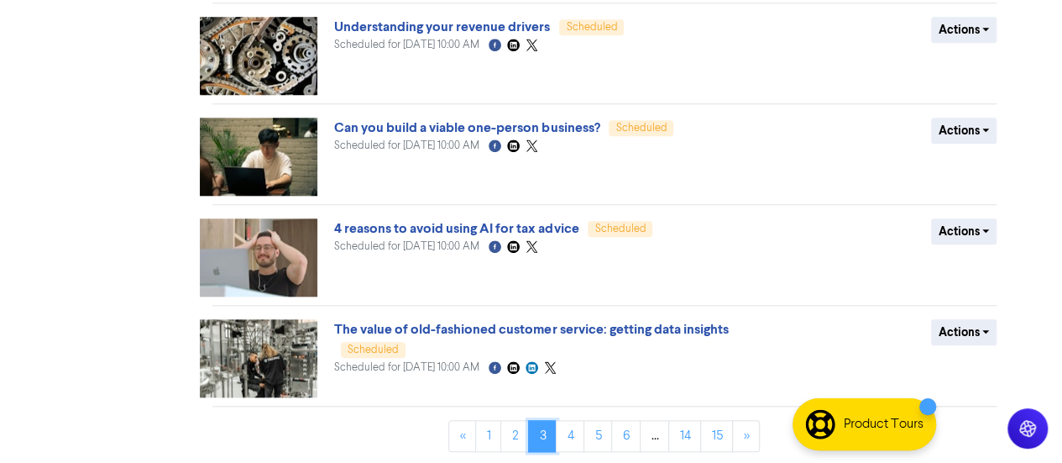
scroll to position [729, 0]
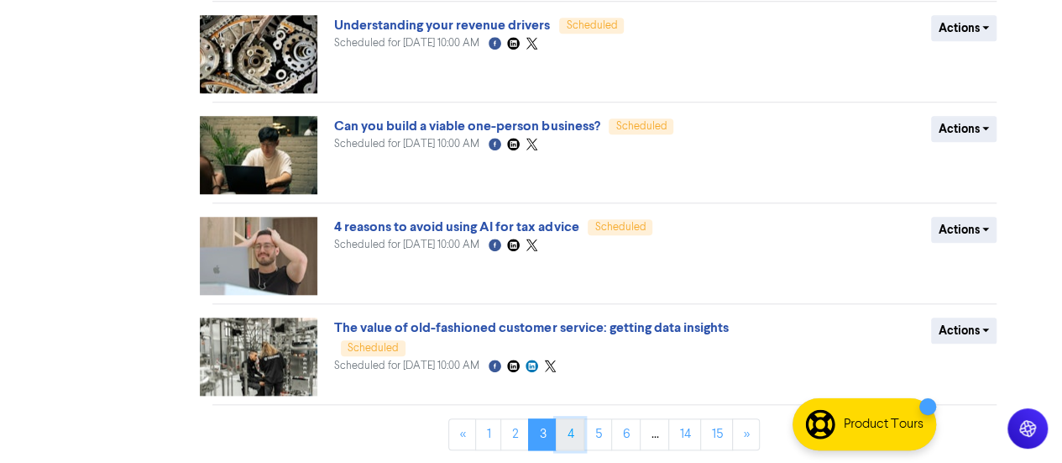
click at [574, 443] on link "4" at bounding box center [570, 434] width 29 height 32
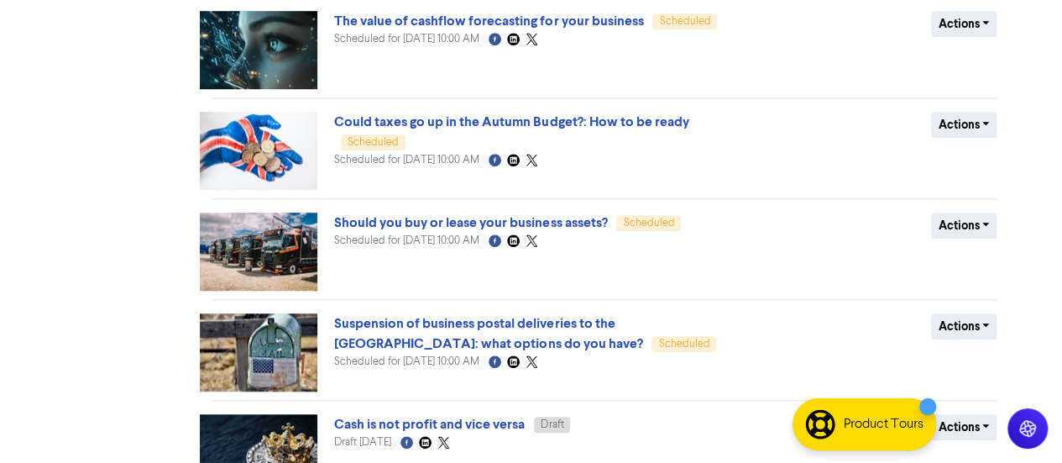
scroll to position [734, 0]
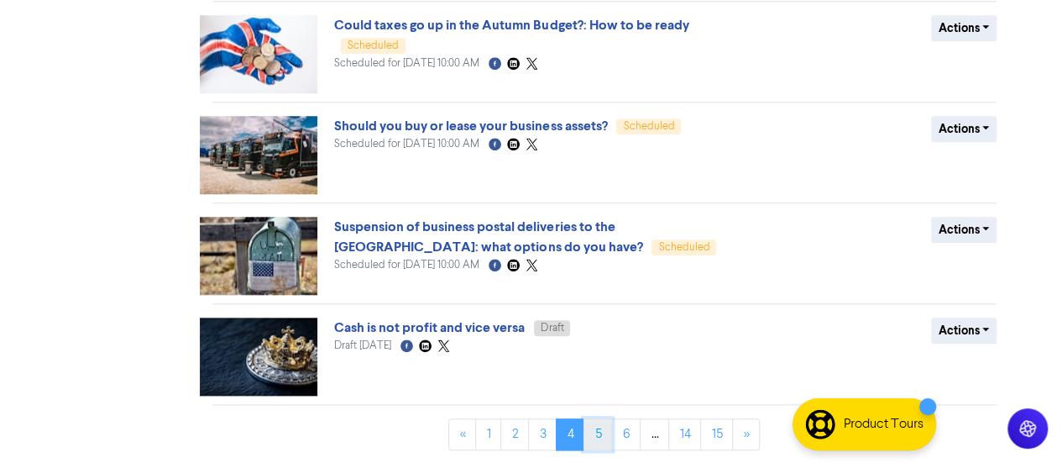
click at [608, 436] on link "5" at bounding box center [598, 434] width 29 height 32
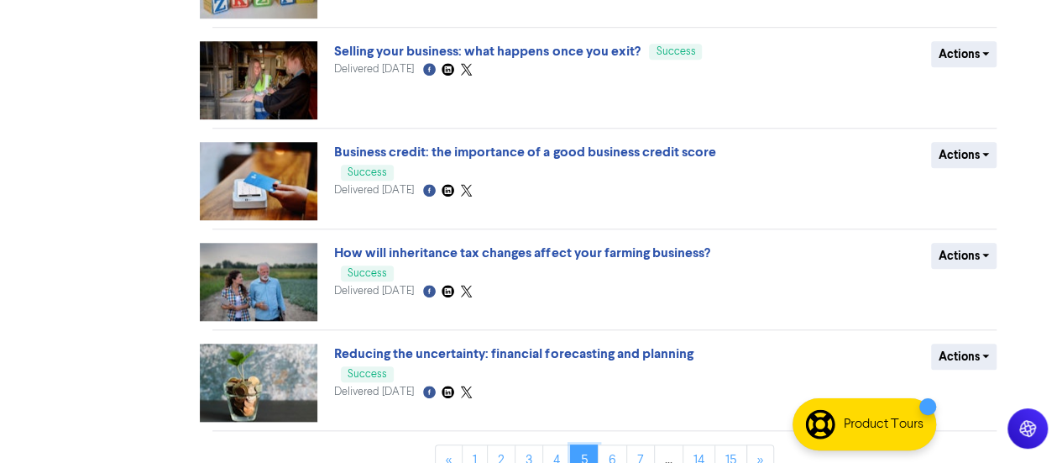
scroll to position [710, 0]
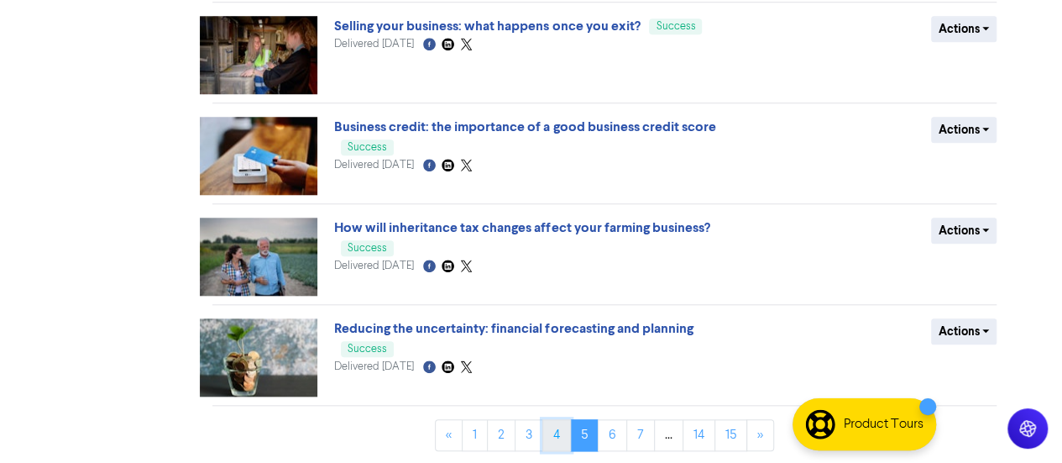
click at [554, 438] on link "4" at bounding box center [556, 435] width 29 height 32
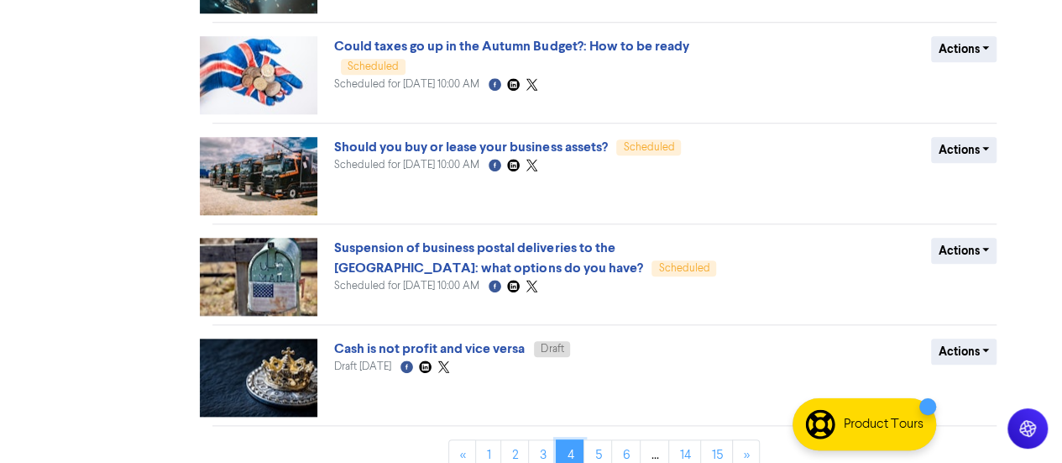
scroll to position [734, 0]
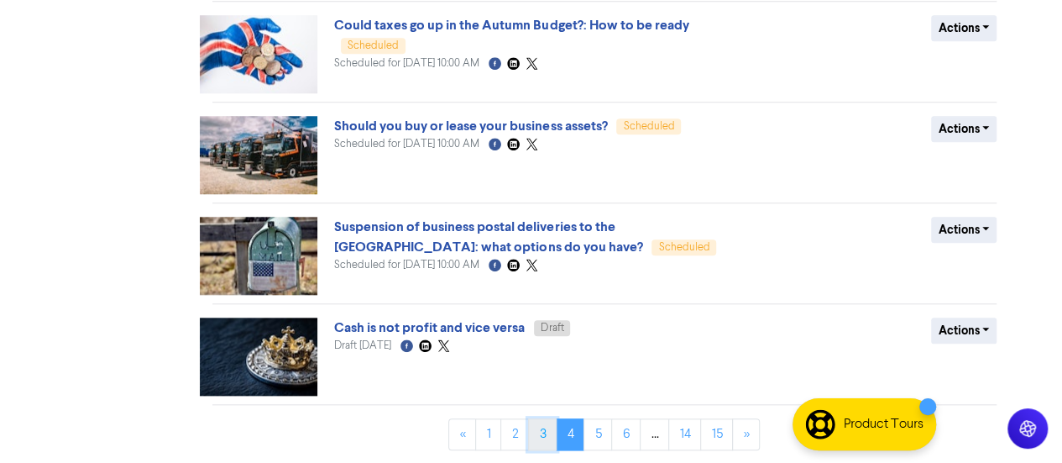
click at [547, 432] on link "3" at bounding box center [542, 434] width 29 height 32
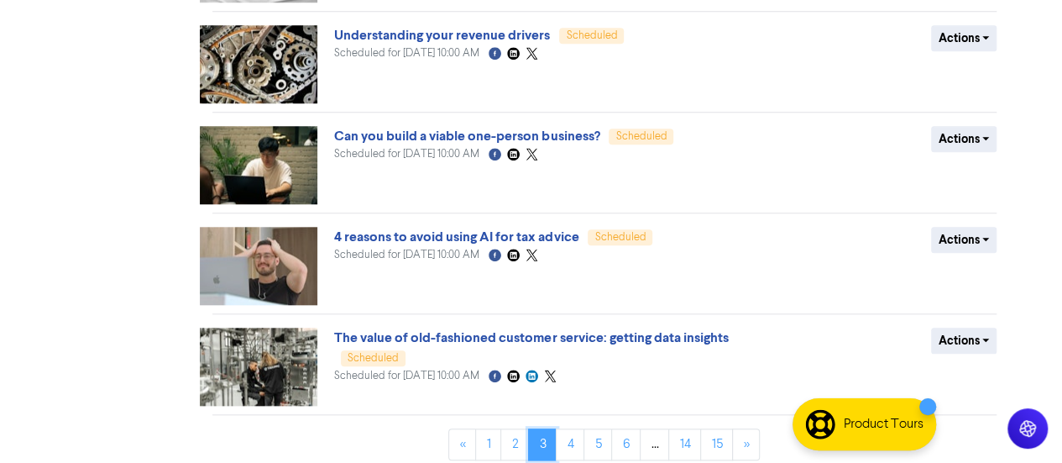
scroll to position [729, 0]
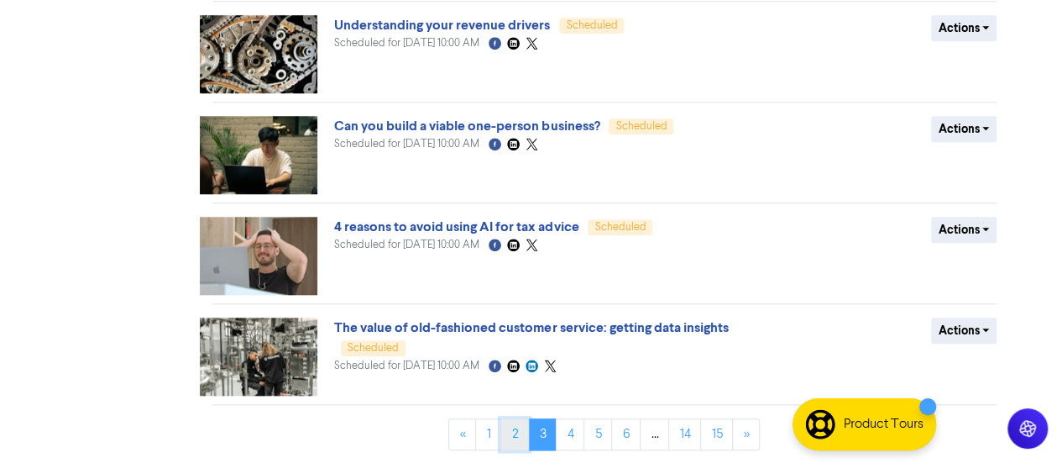
click at [514, 439] on link "2" at bounding box center [514, 434] width 29 height 32
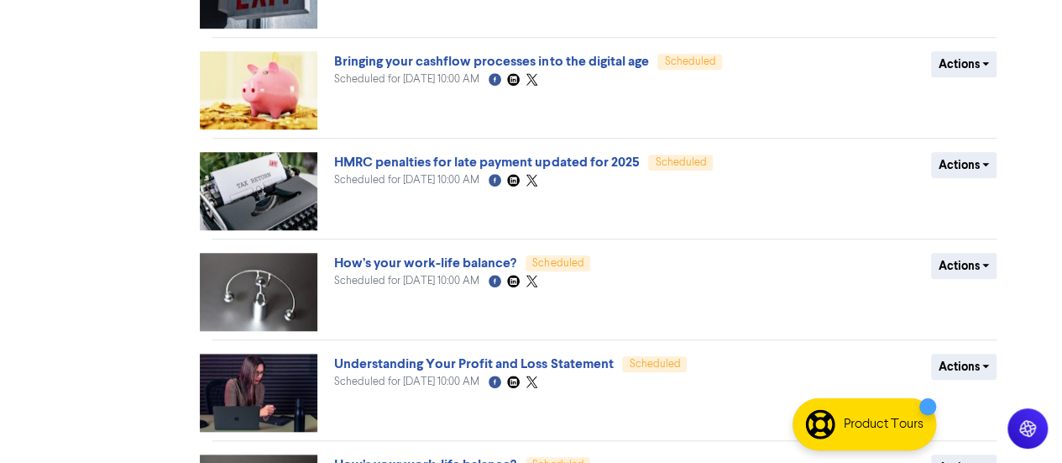
scroll to position [726, 0]
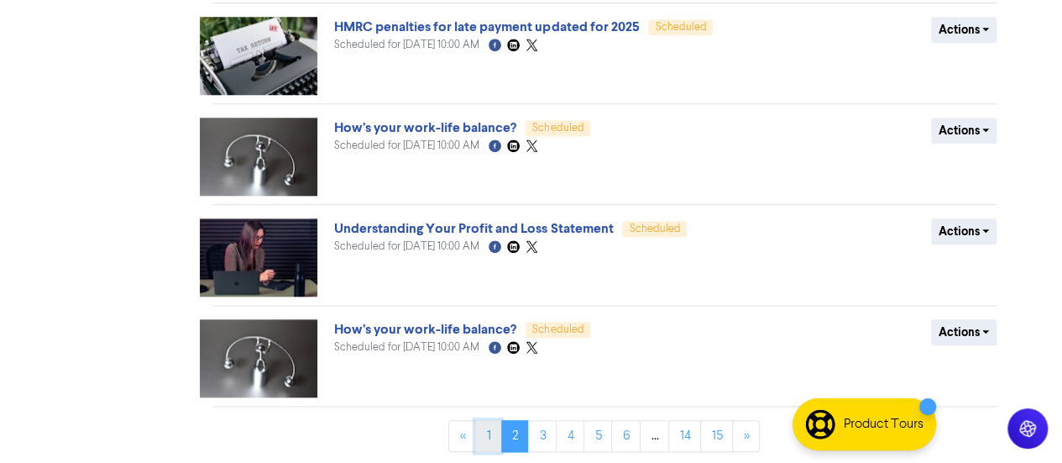
click at [489, 430] on link "1" at bounding box center [488, 436] width 26 height 32
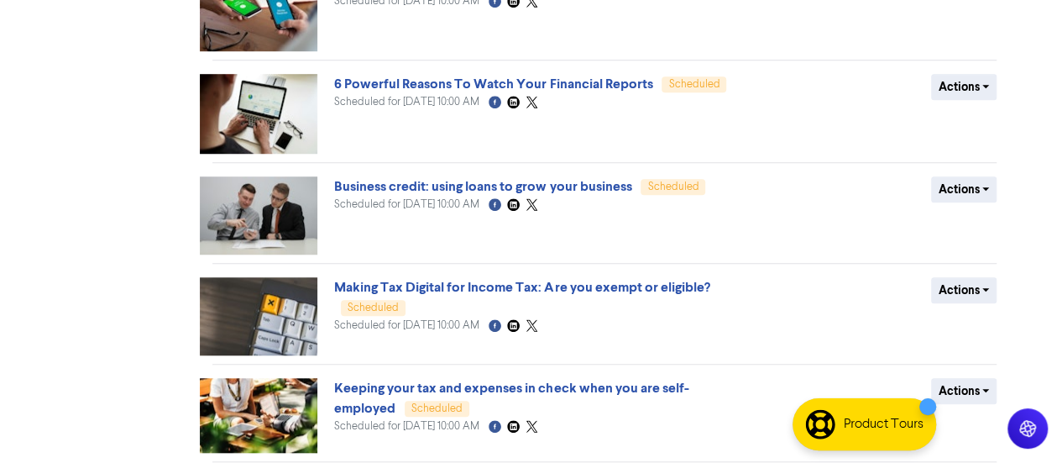
scroll to position [726, 0]
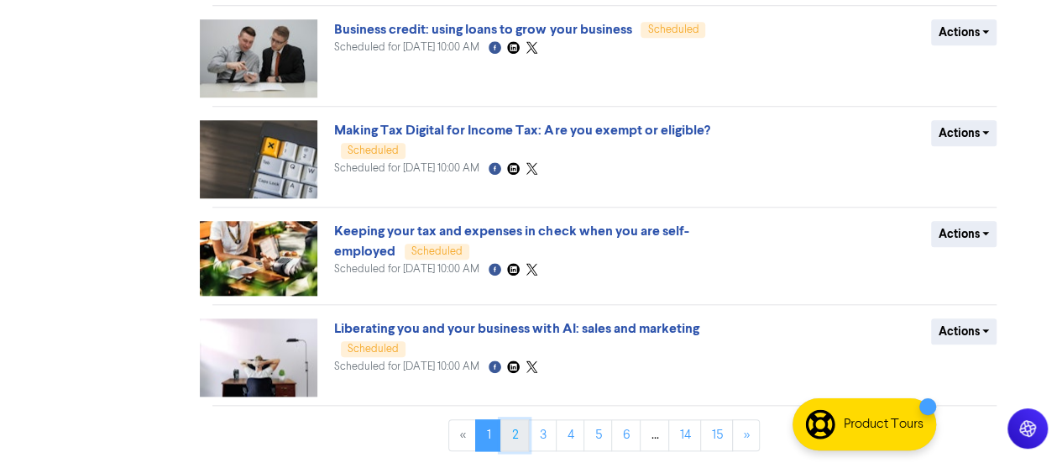
click at [516, 424] on link "2" at bounding box center [514, 435] width 29 height 32
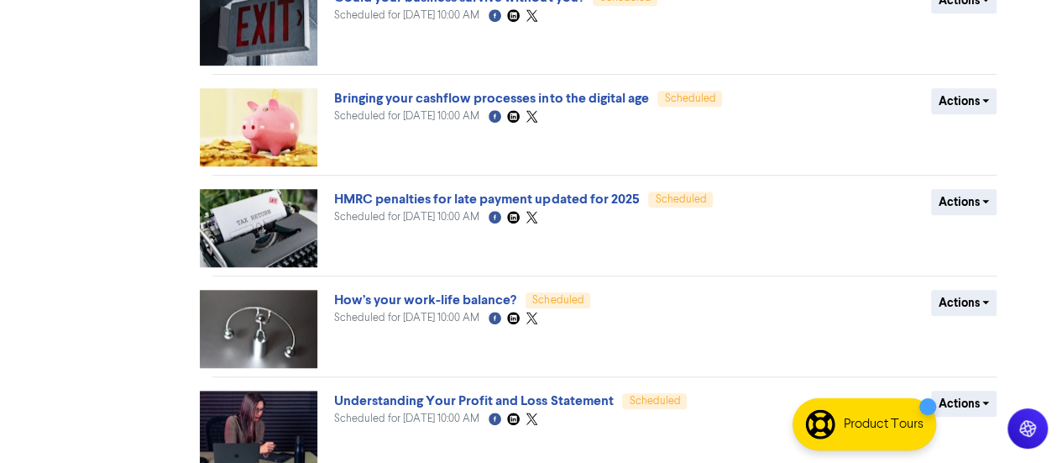
scroll to position [726, 0]
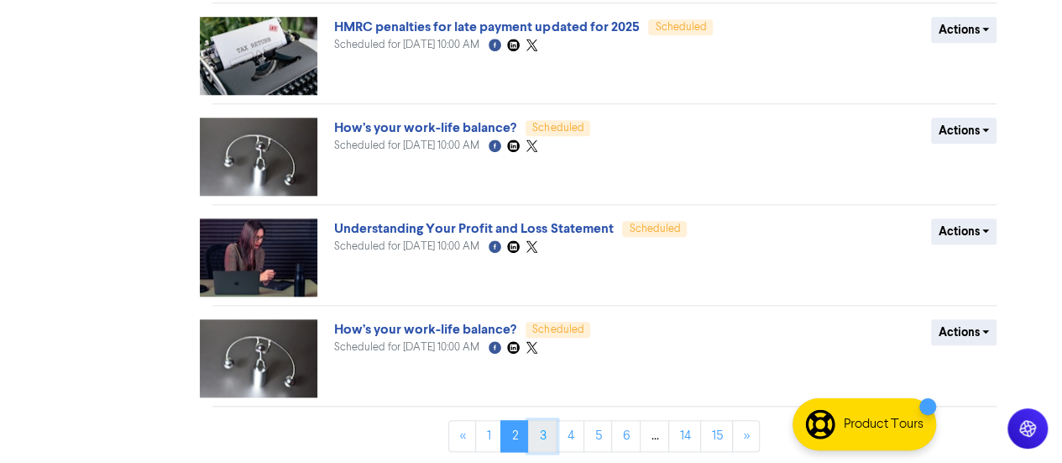
click at [551, 440] on link "3" at bounding box center [542, 436] width 29 height 32
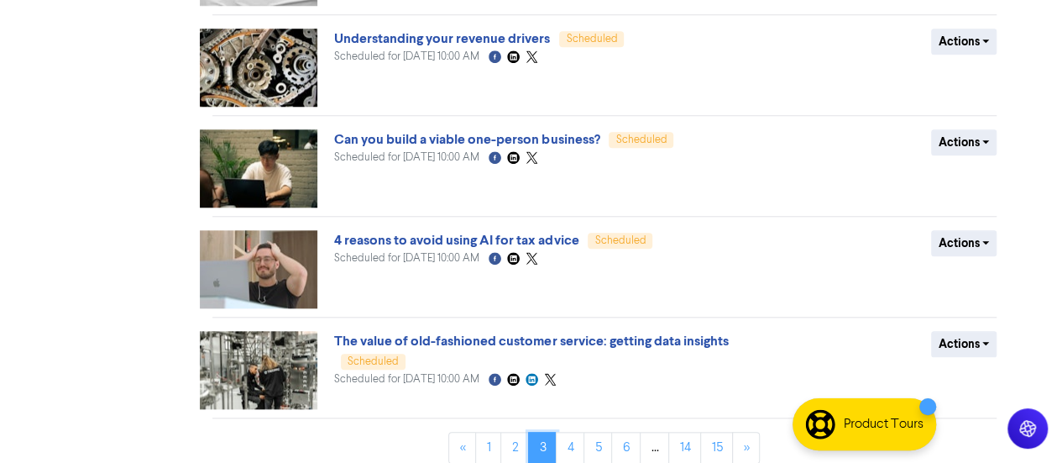
scroll to position [729, 0]
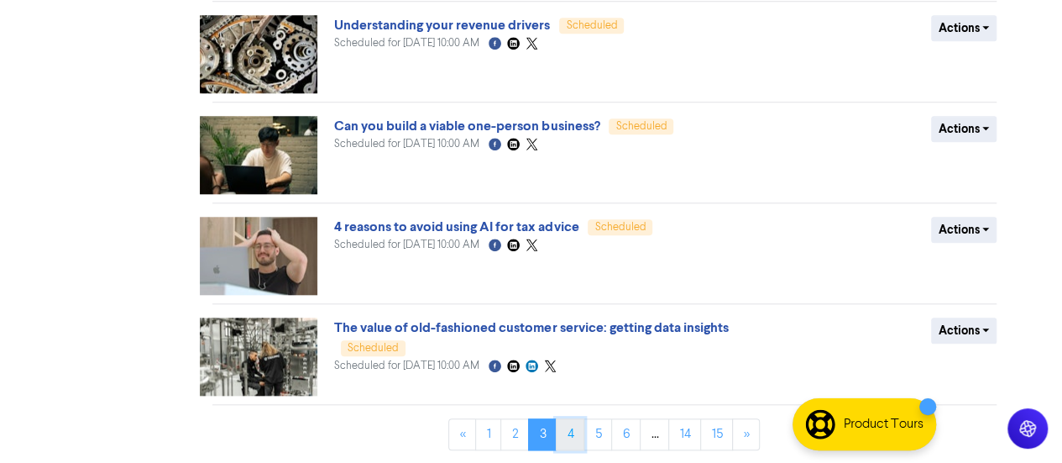
click at [576, 434] on link "4" at bounding box center [570, 434] width 29 height 32
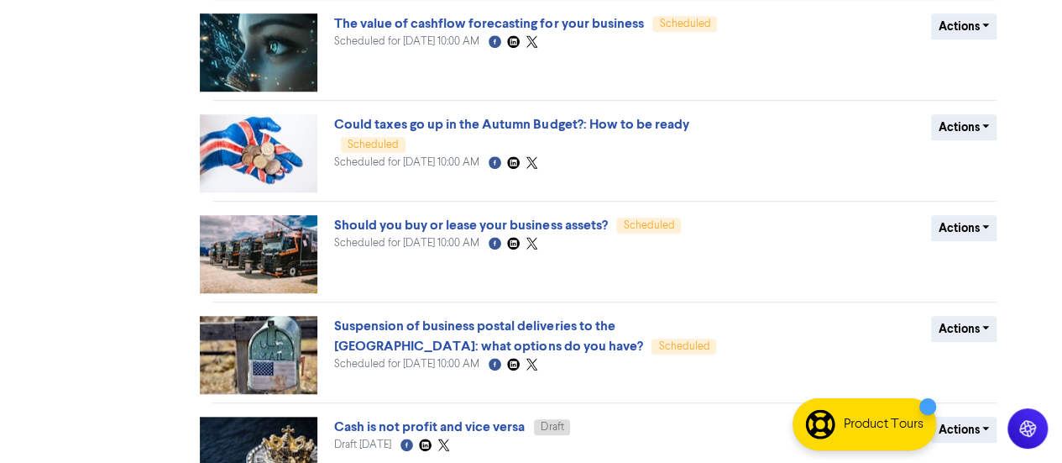
scroll to position [734, 0]
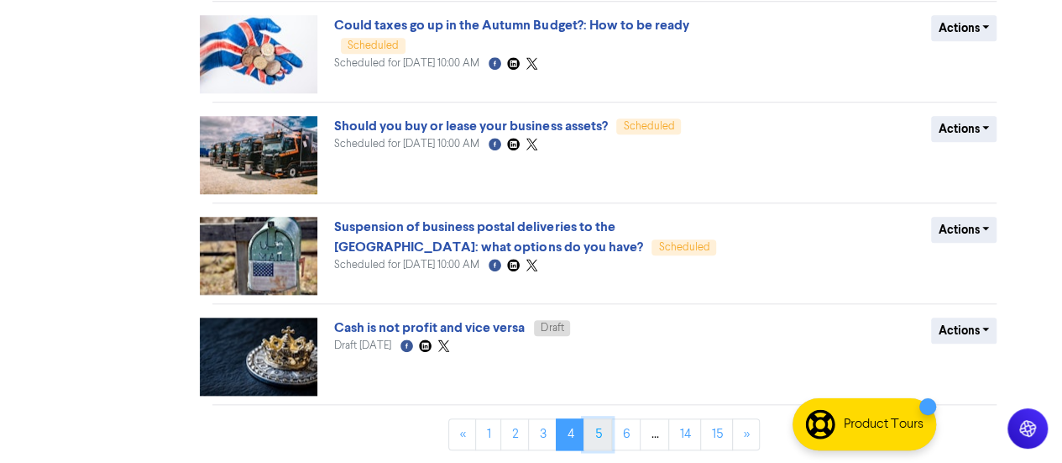
click at [605, 441] on link "5" at bounding box center [598, 434] width 29 height 32
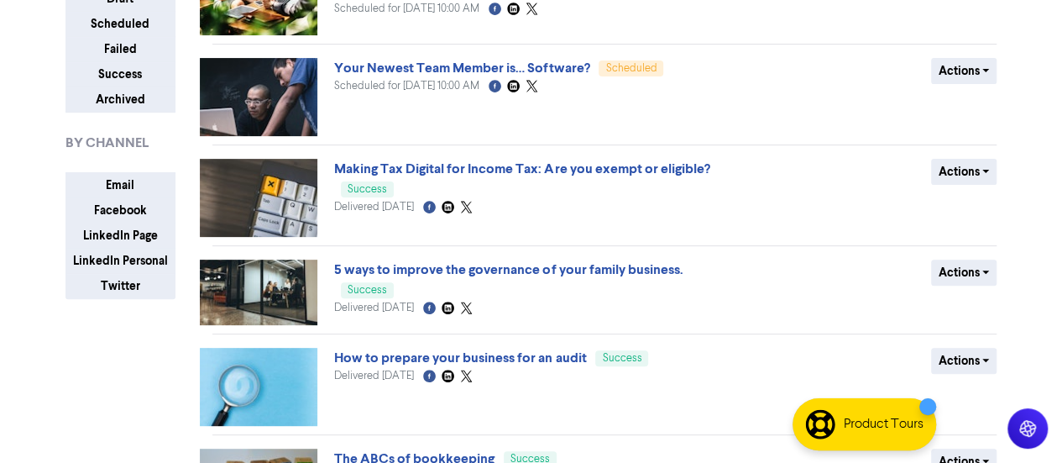
scroll to position [178, 0]
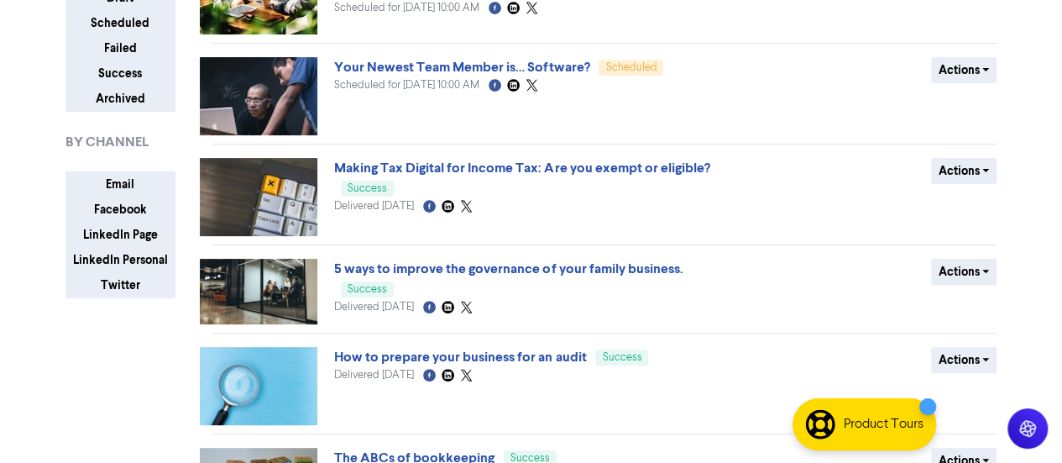
click at [414, 210] on span "Delivered [DATE]" at bounding box center [374, 206] width 80 height 11
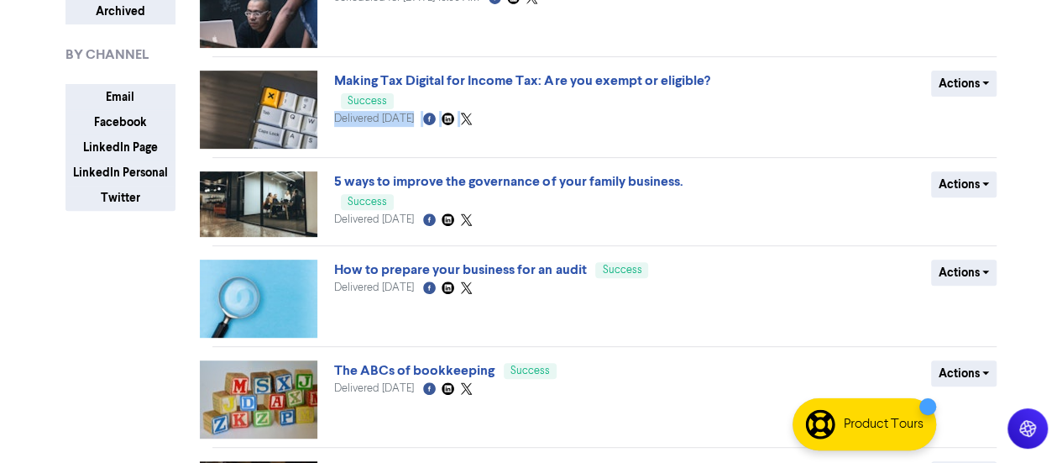
scroll to position [710, 0]
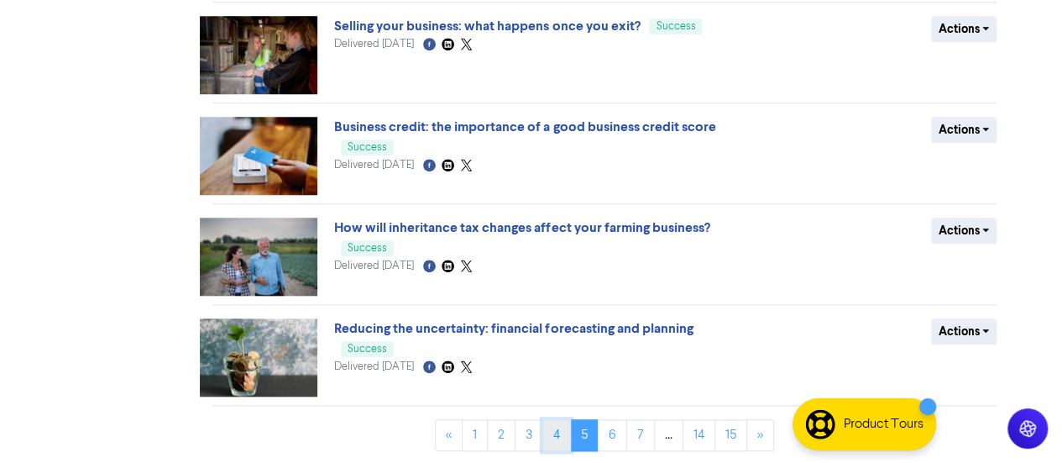
click at [563, 424] on link "4" at bounding box center [556, 435] width 29 height 32
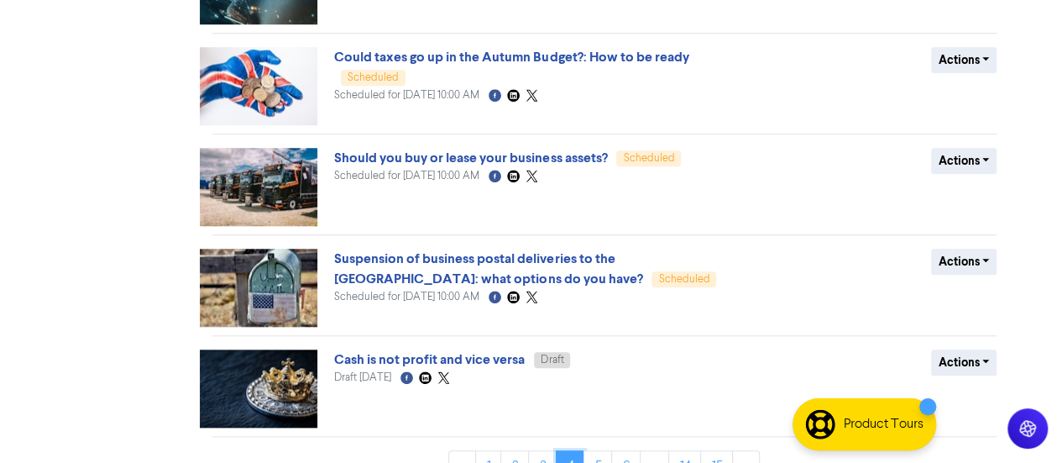
scroll to position [734, 0]
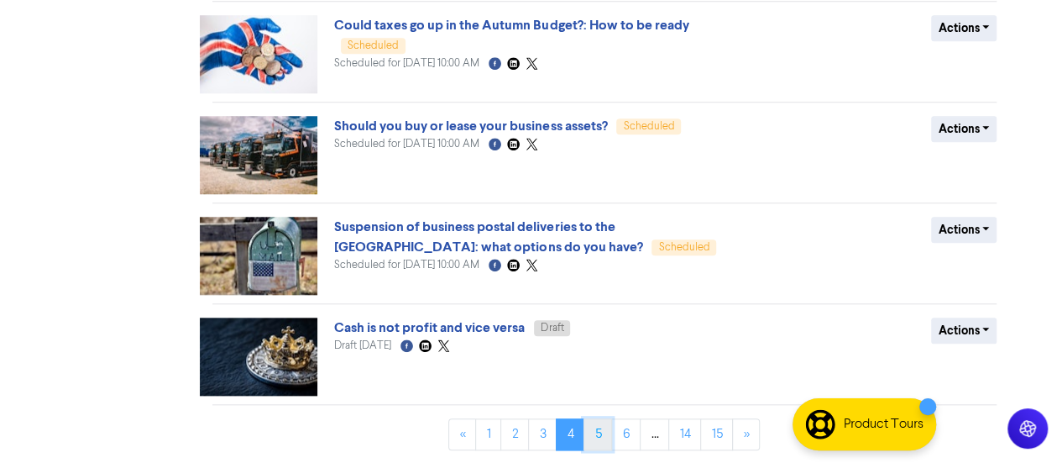
click at [606, 444] on link "5" at bounding box center [598, 434] width 29 height 32
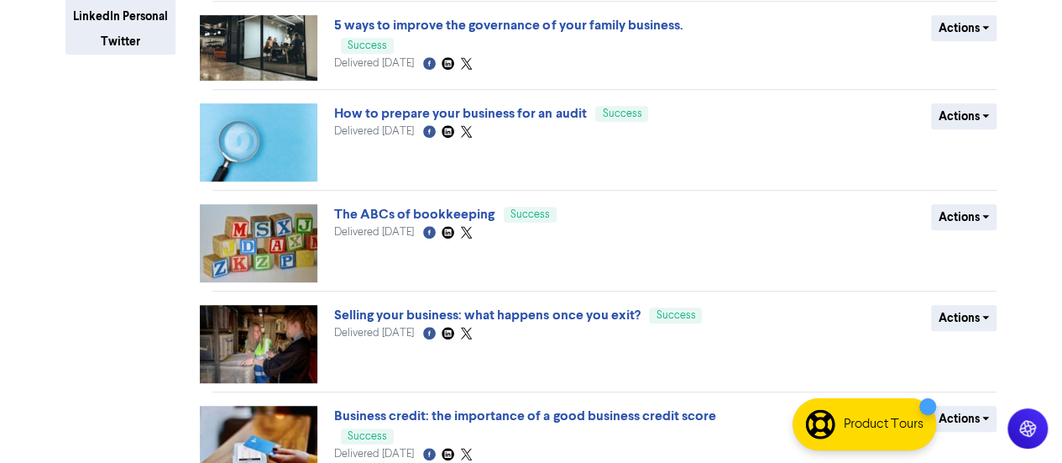
scroll to position [710, 0]
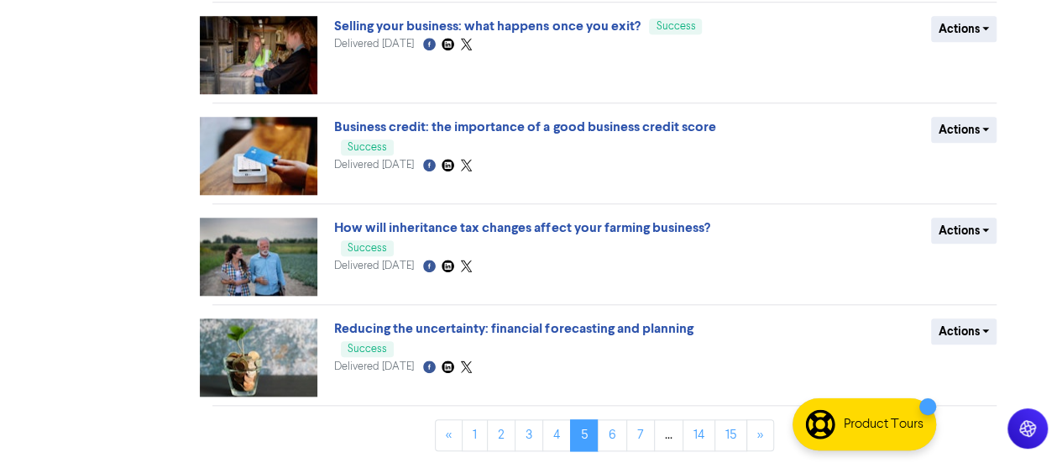
click at [553, 385] on div "Reducing the uncertainty: financial forecasting and planning Success Delivered …" at bounding box center [536, 357] width 405 height 78
